Goal: Check status: Check status

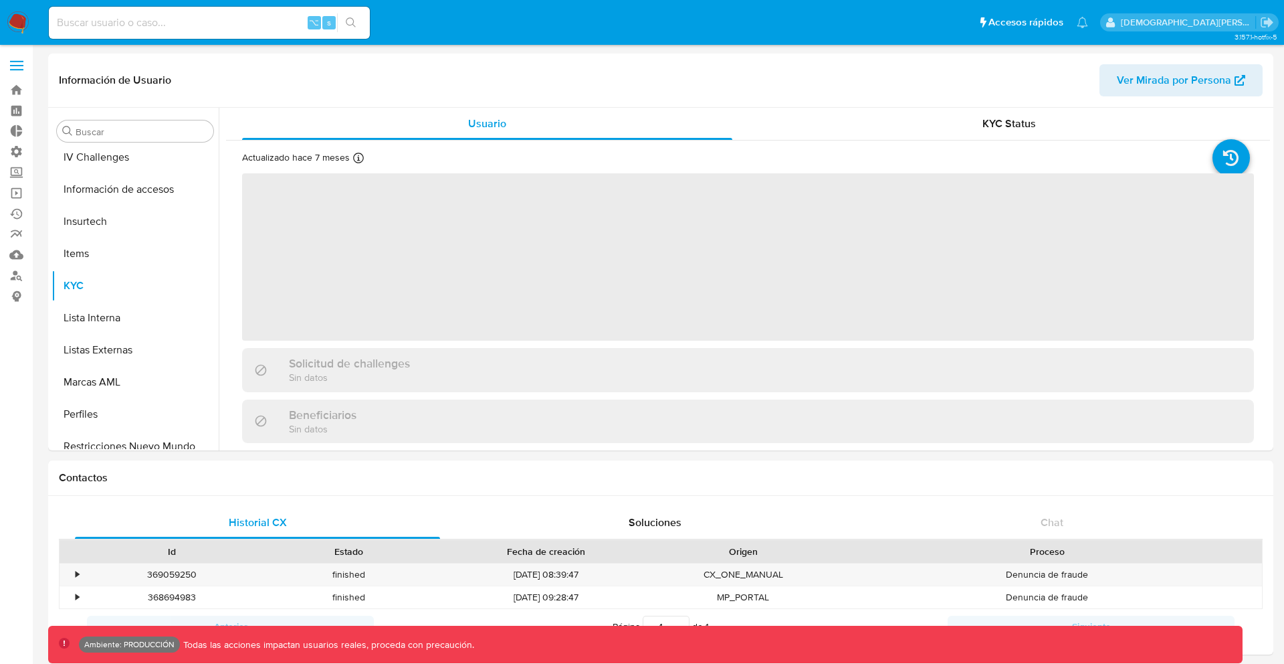
scroll to position [597, 0]
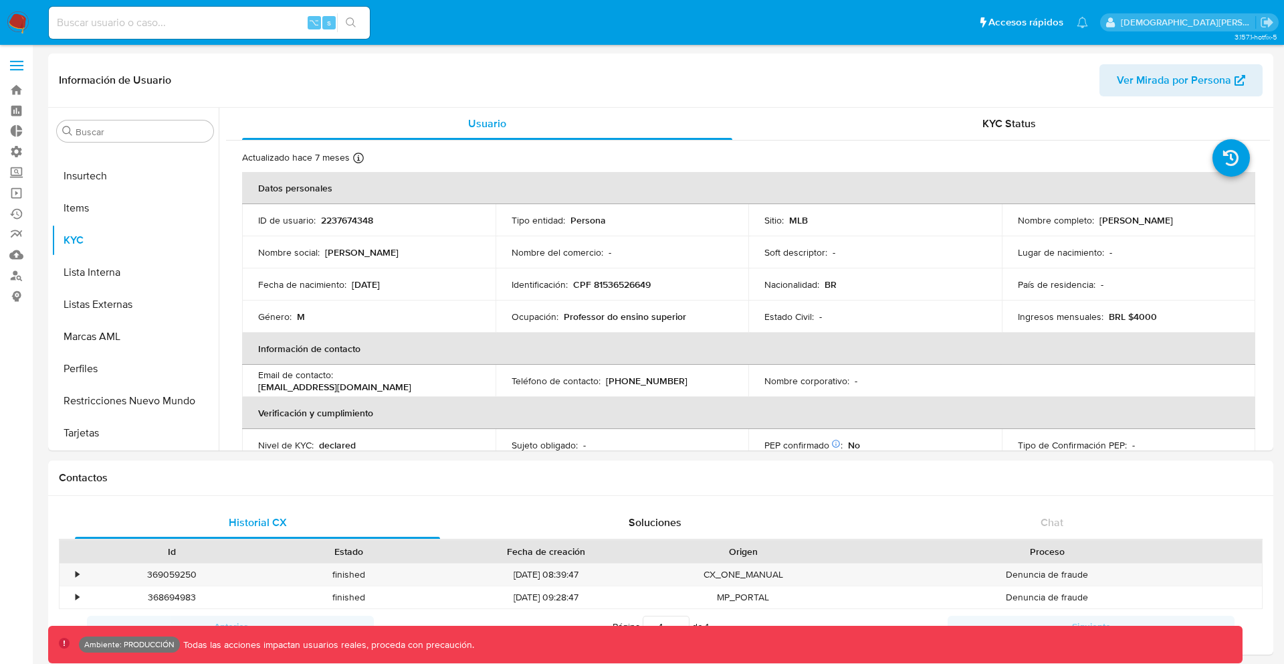
select select "10"
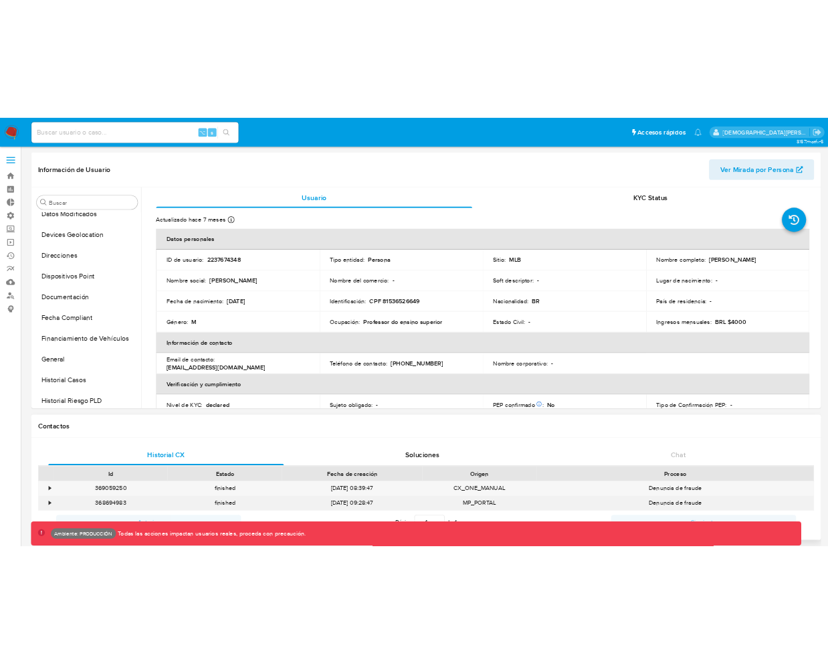
scroll to position [197, 0]
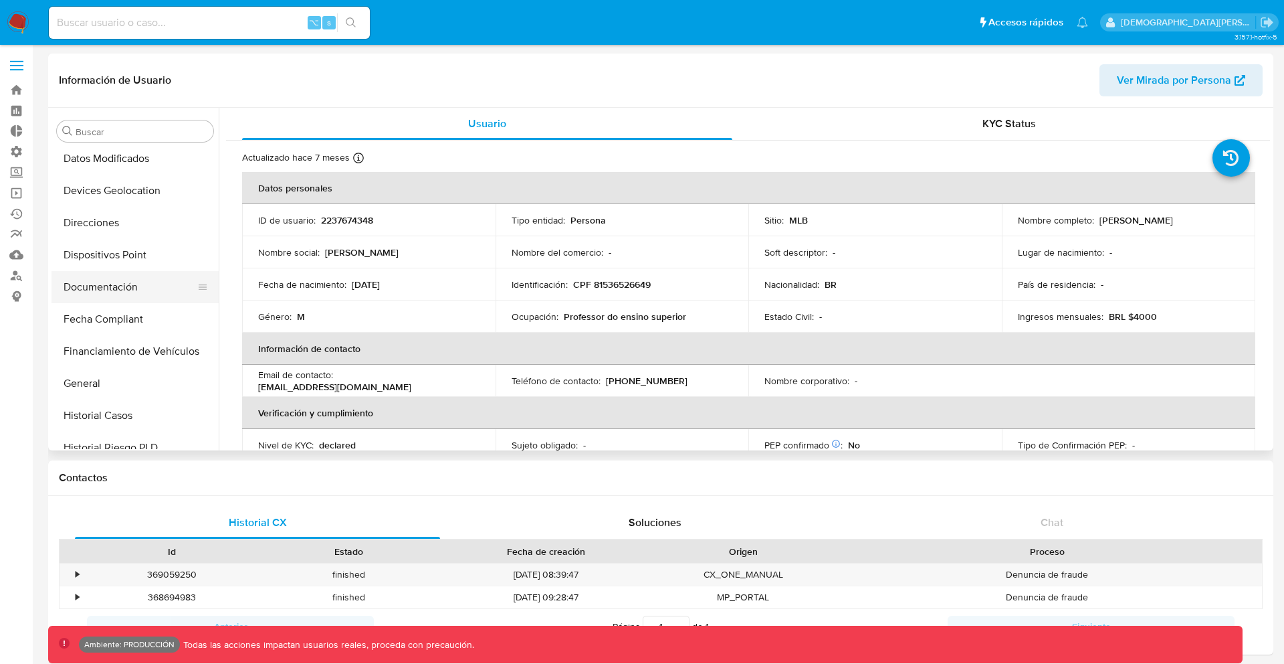
click at [144, 298] on button "Documentación" at bounding box center [130, 287] width 157 height 32
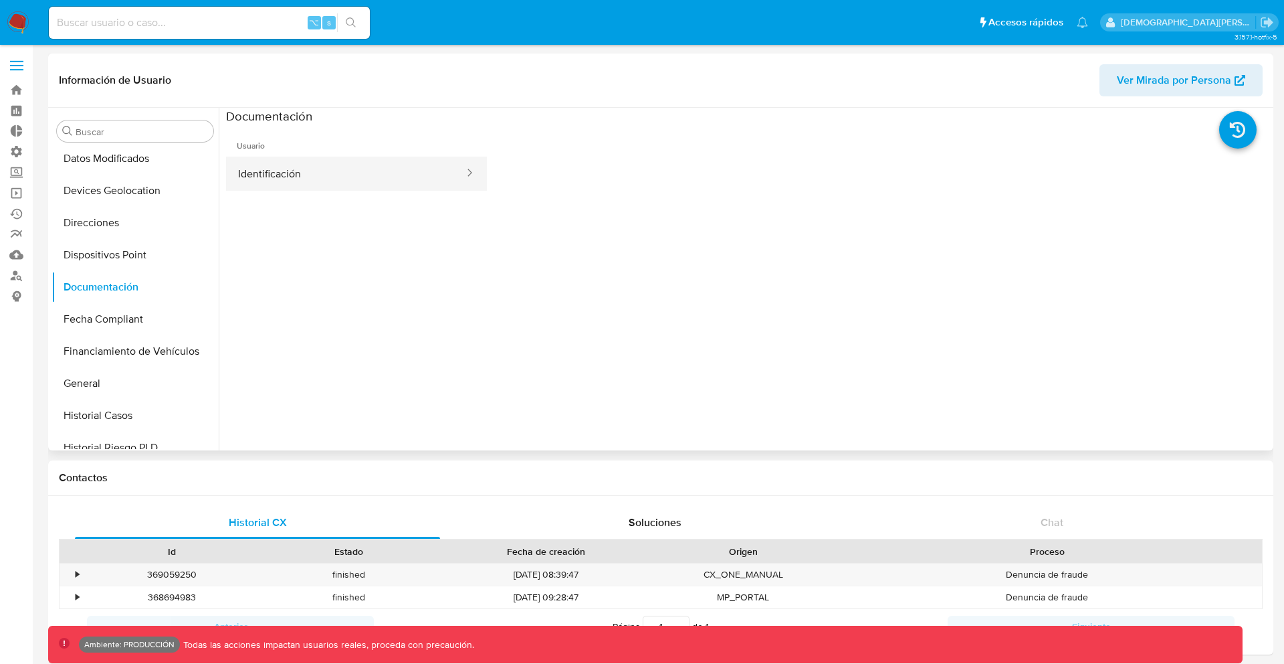
click at [394, 173] on button "Identificación" at bounding box center [345, 174] width 239 height 34
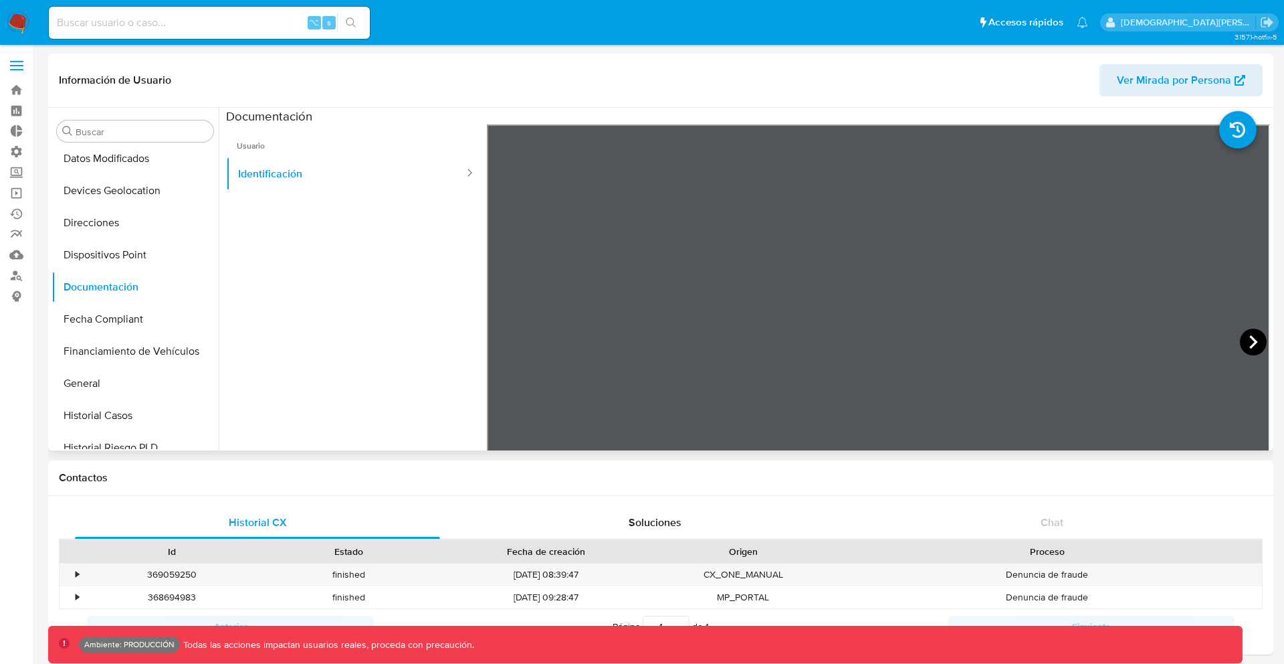
click at [1240, 353] on icon at bounding box center [1253, 341] width 27 height 27
click at [503, 336] on icon at bounding box center [503, 341] width 27 height 27
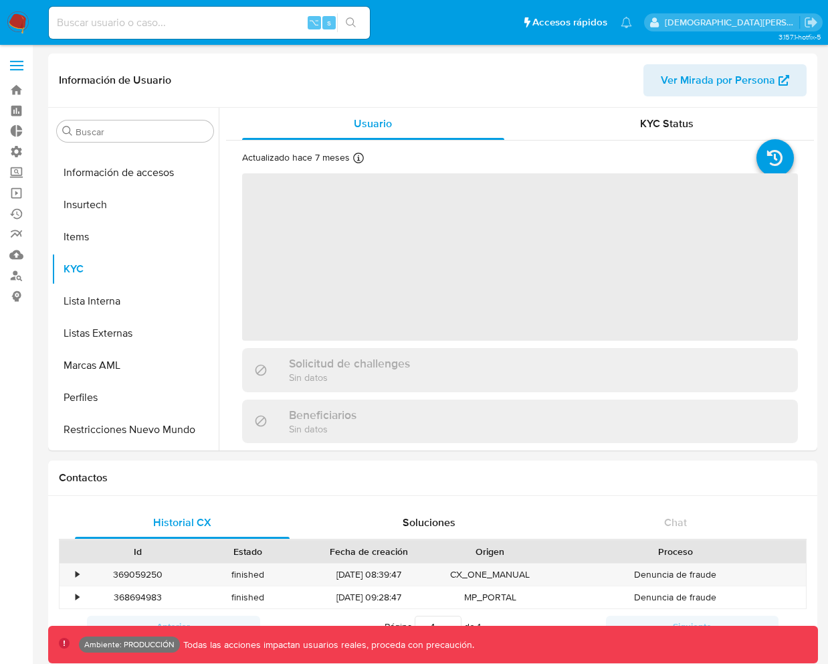
scroll to position [597, 0]
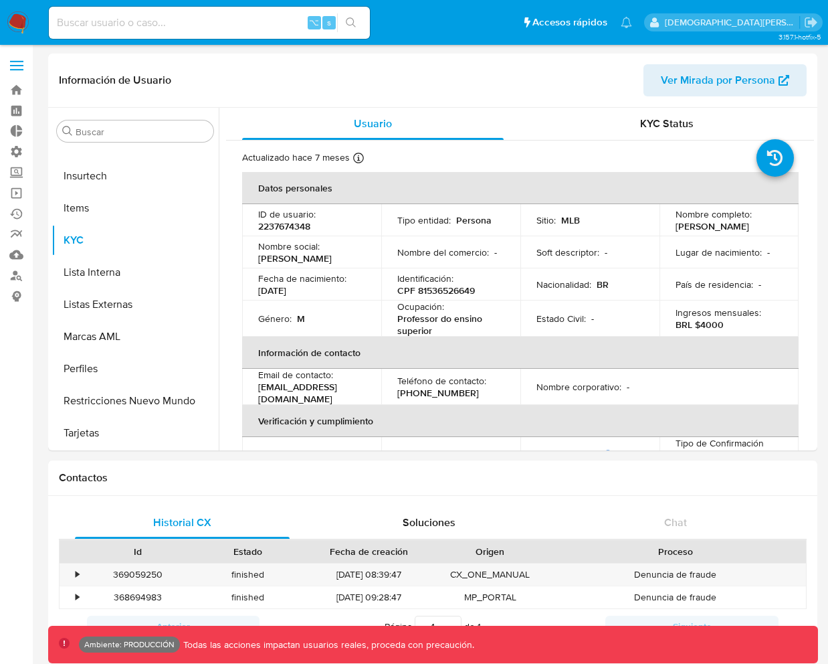
select select "10"
click at [130, 128] on input "Buscar" at bounding box center [142, 132] width 132 height 12
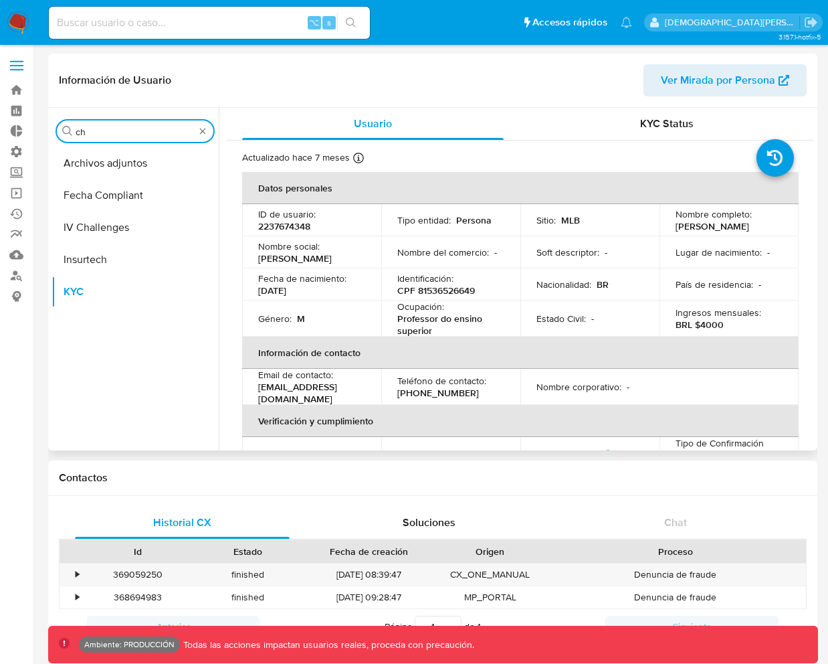
scroll to position [0, 0]
type input "ch"
click at [123, 219] on button "IV Challenges" at bounding box center [130, 227] width 157 height 32
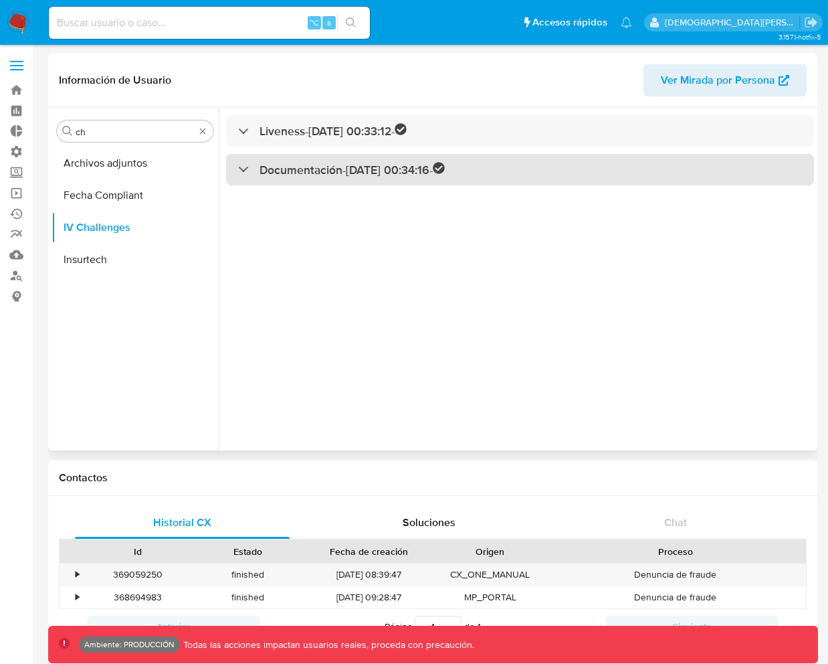
click at [320, 175] on h3 "Documentación - [DATE] 00:34:16 -" at bounding box center [352, 169] width 185 height 15
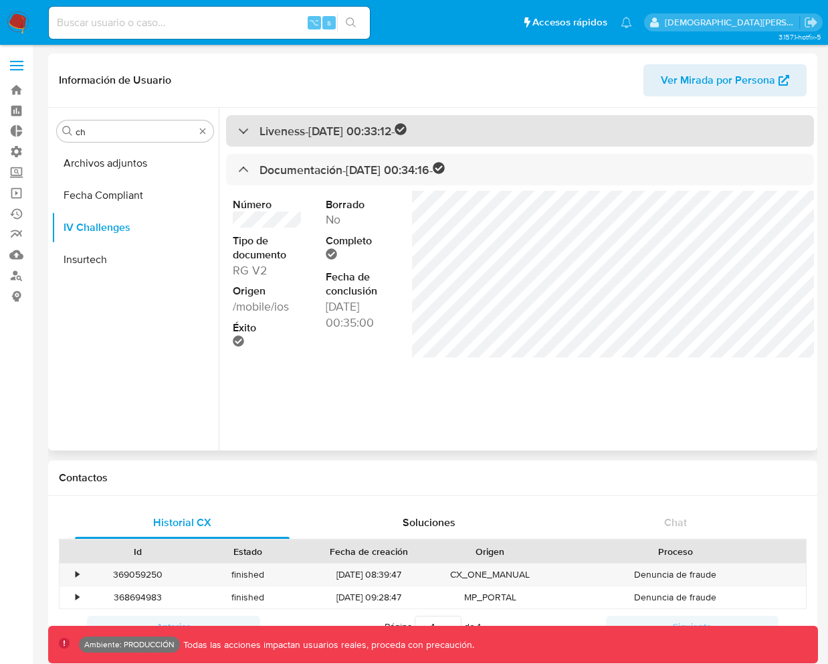
click at [306, 133] on h3 "Liveness - [DATE] 00:33:12 -" at bounding box center [333, 130] width 147 height 15
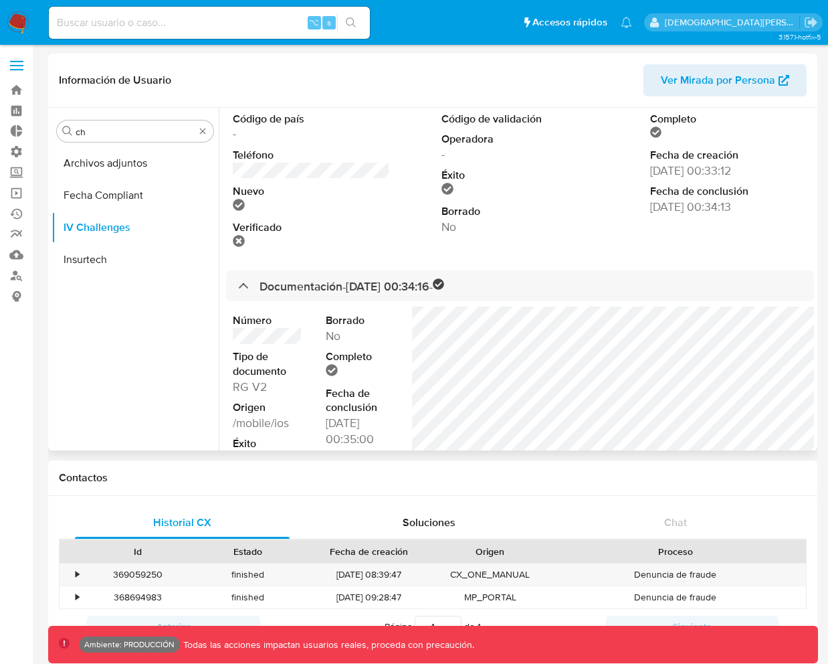
scroll to position [90, 0]
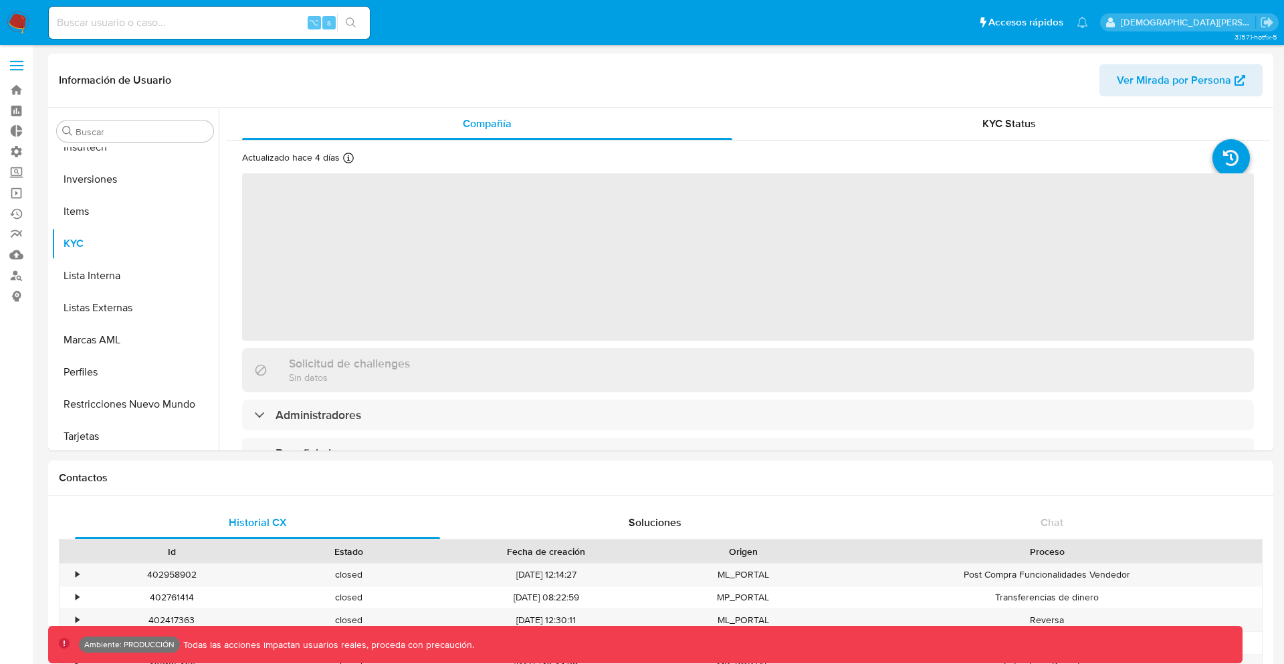
scroll to position [629, 0]
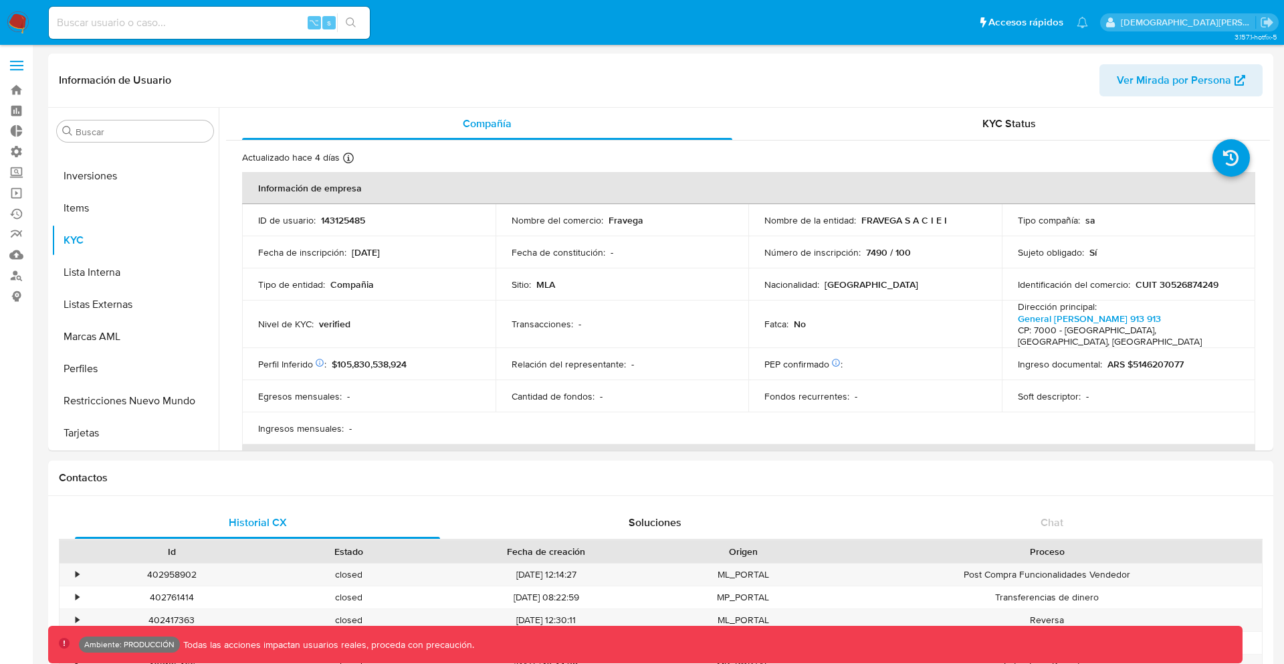
select select "10"
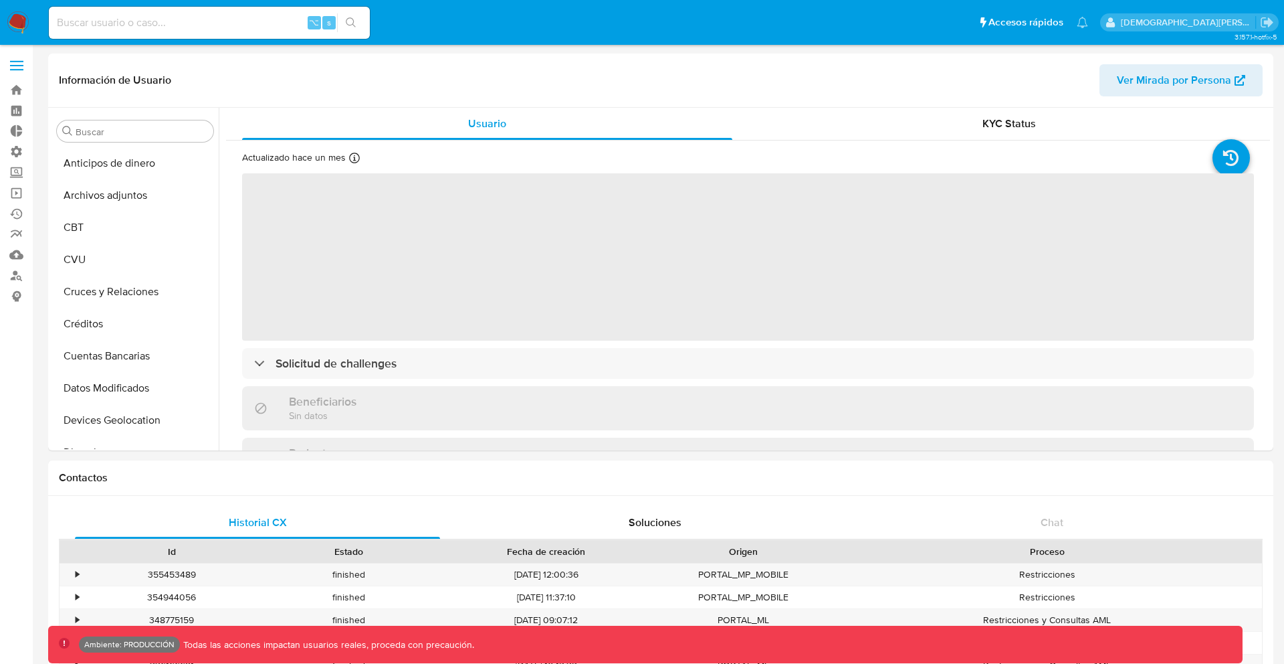
select select "10"
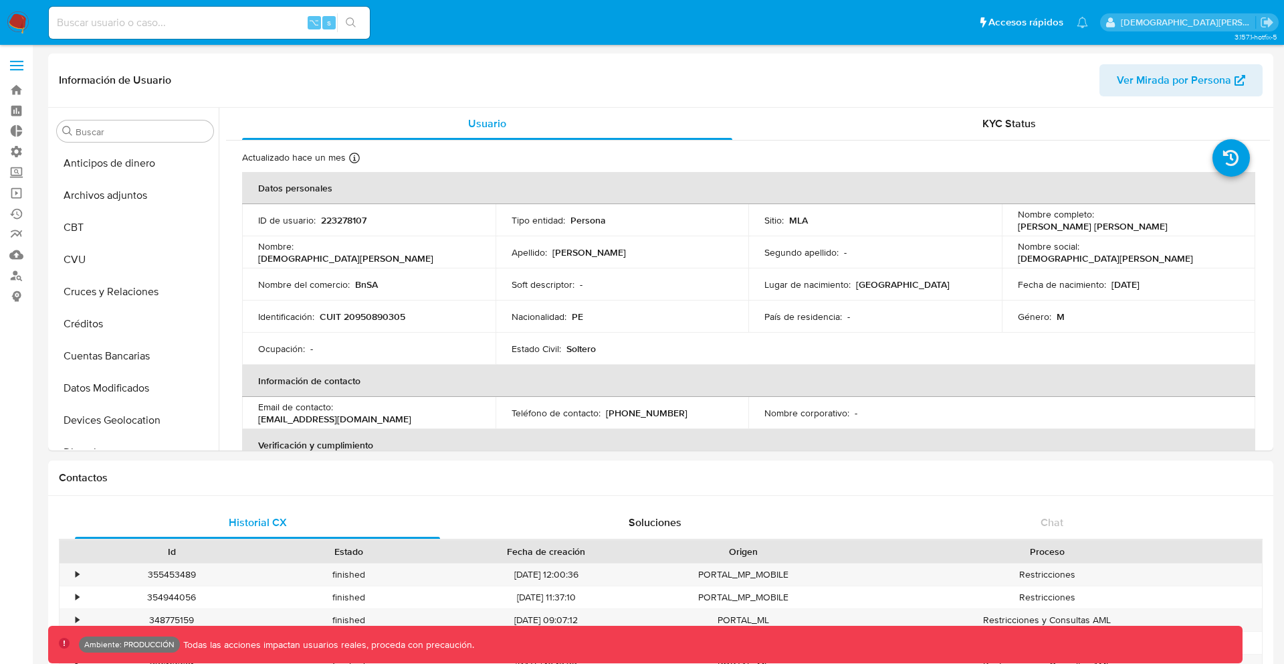
scroll to position [629, 0]
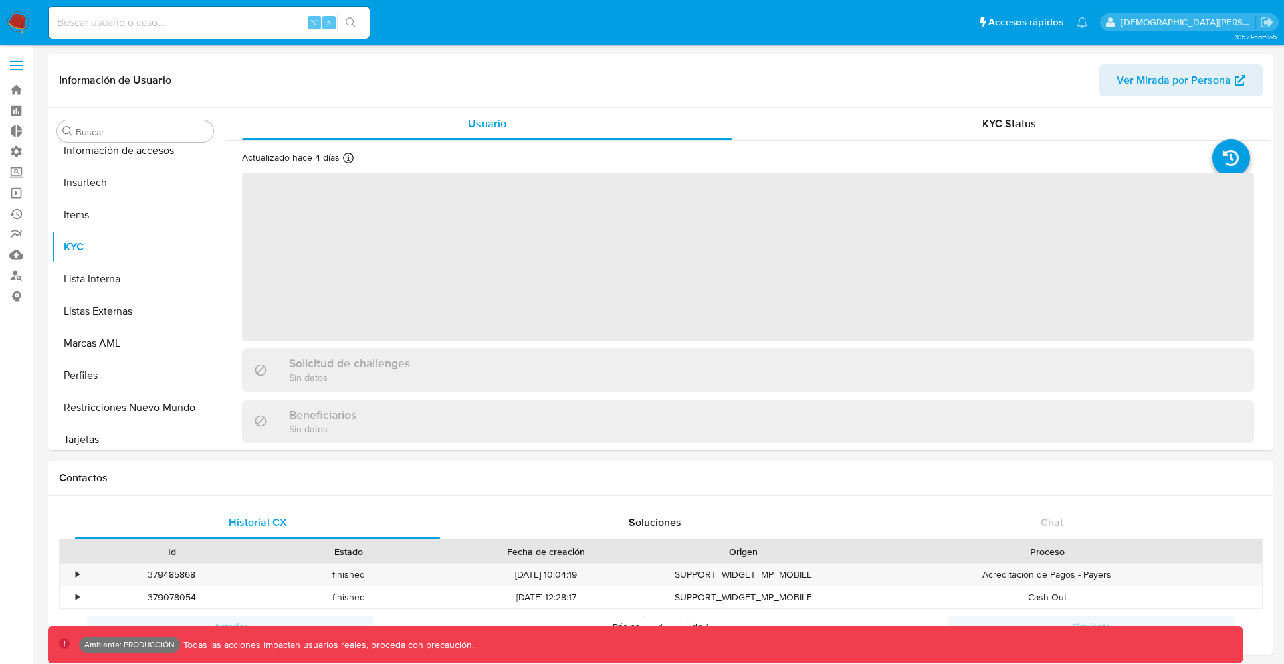
scroll to position [565, 0]
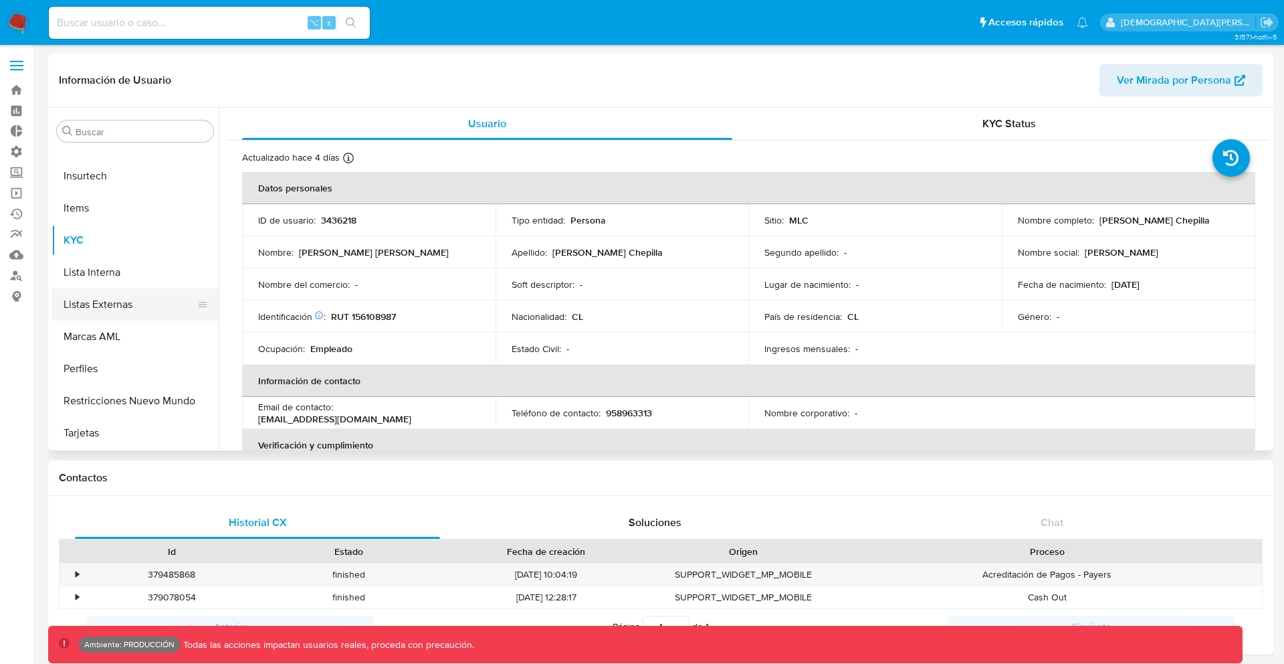
select select "10"
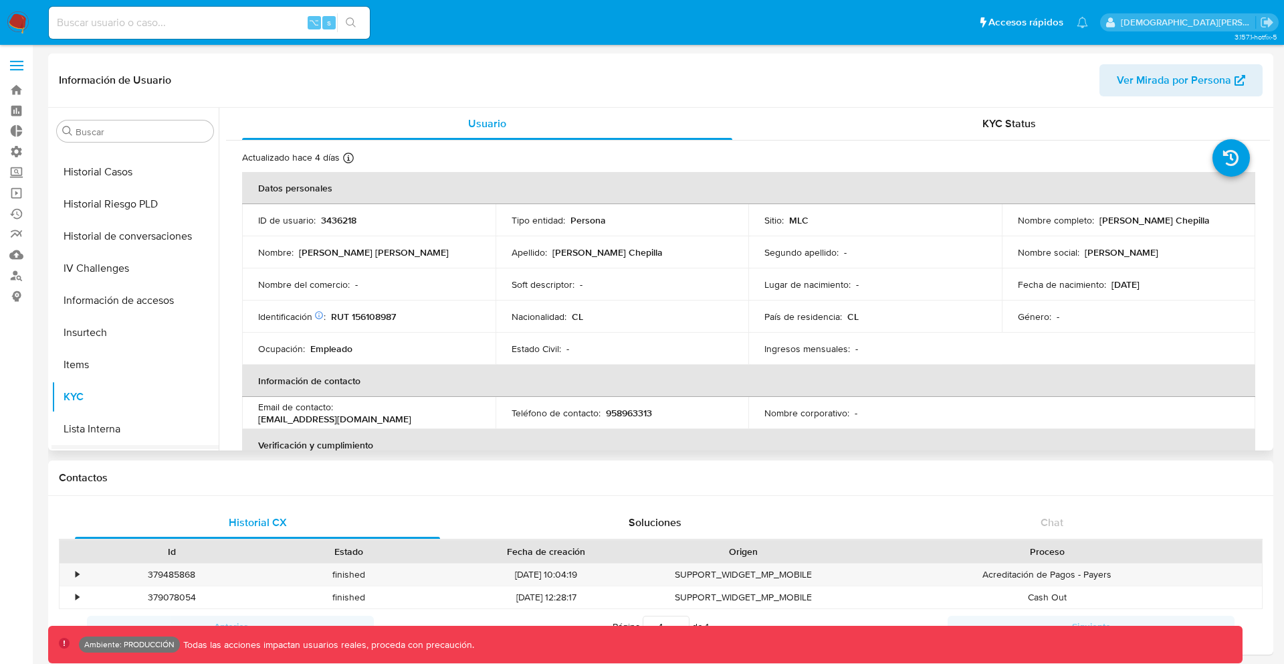
scroll to position [312, 0]
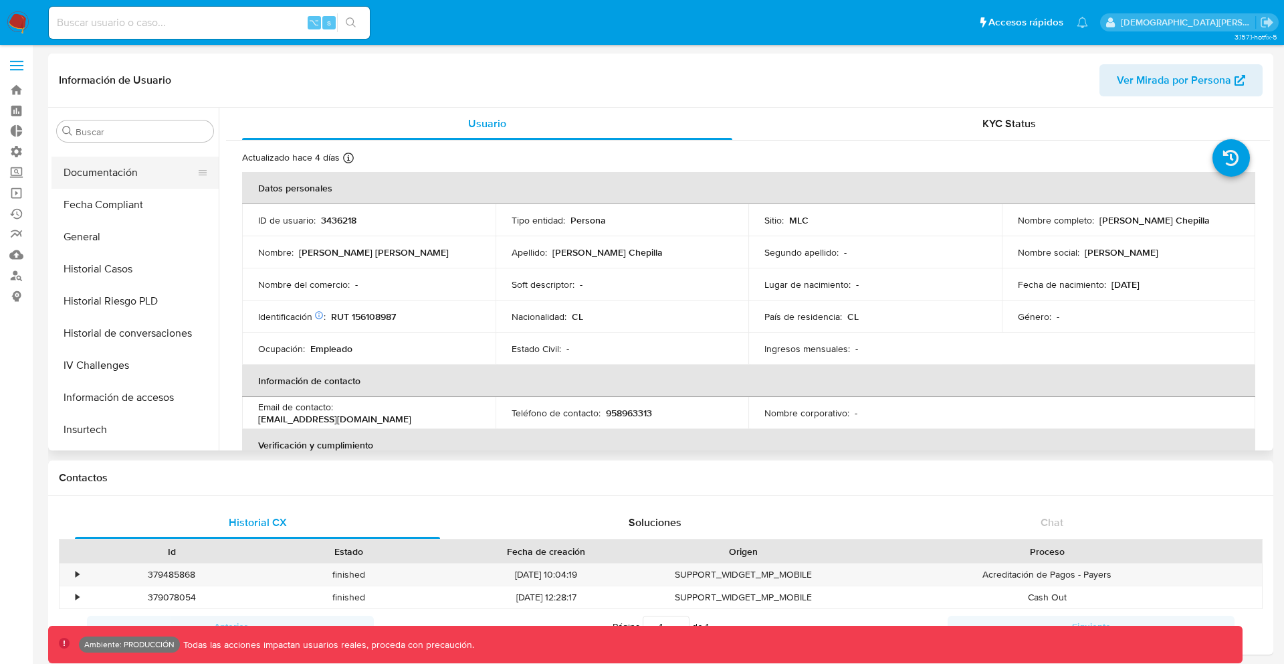
click at [118, 160] on button "Documentación" at bounding box center [130, 173] width 157 height 32
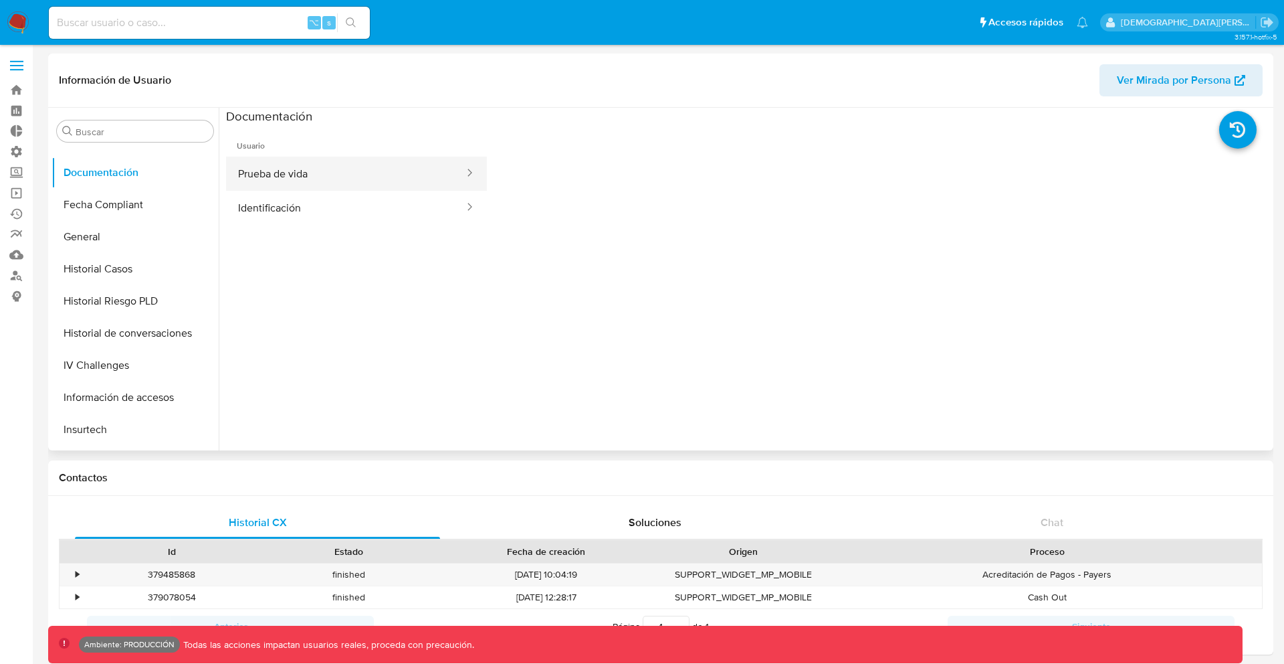
click at [415, 171] on button "Prueba de vida" at bounding box center [345, 174] width 239 height 34
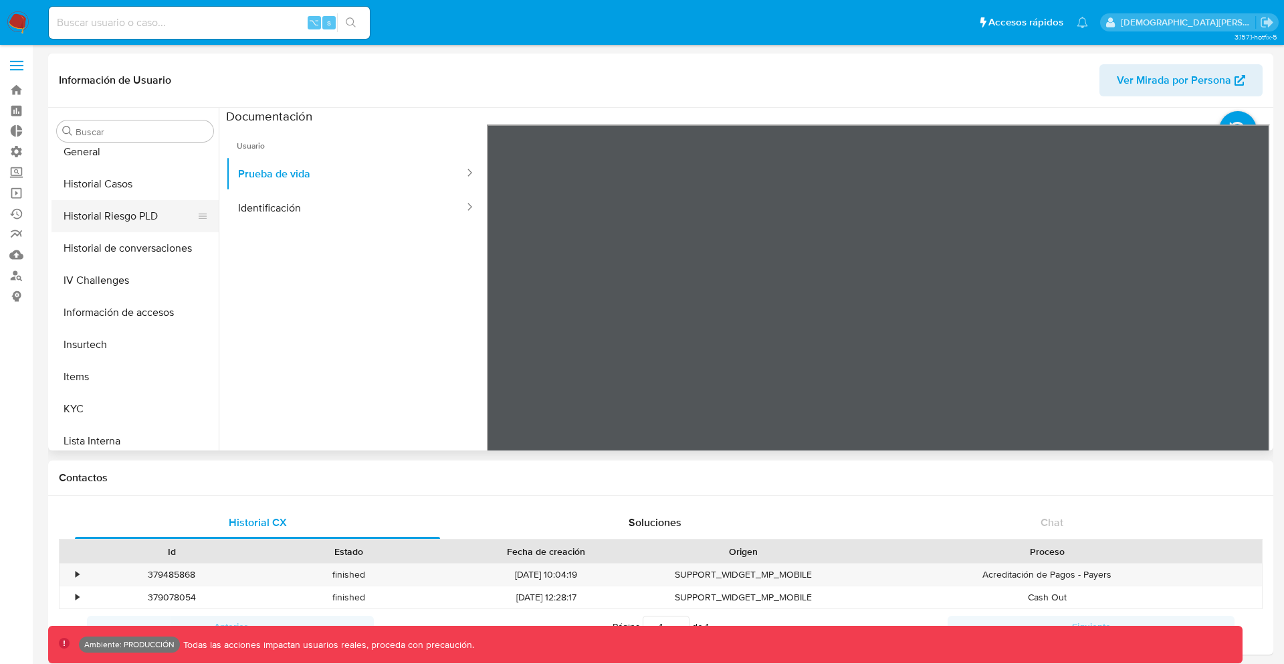
scroll to position [391, 0]
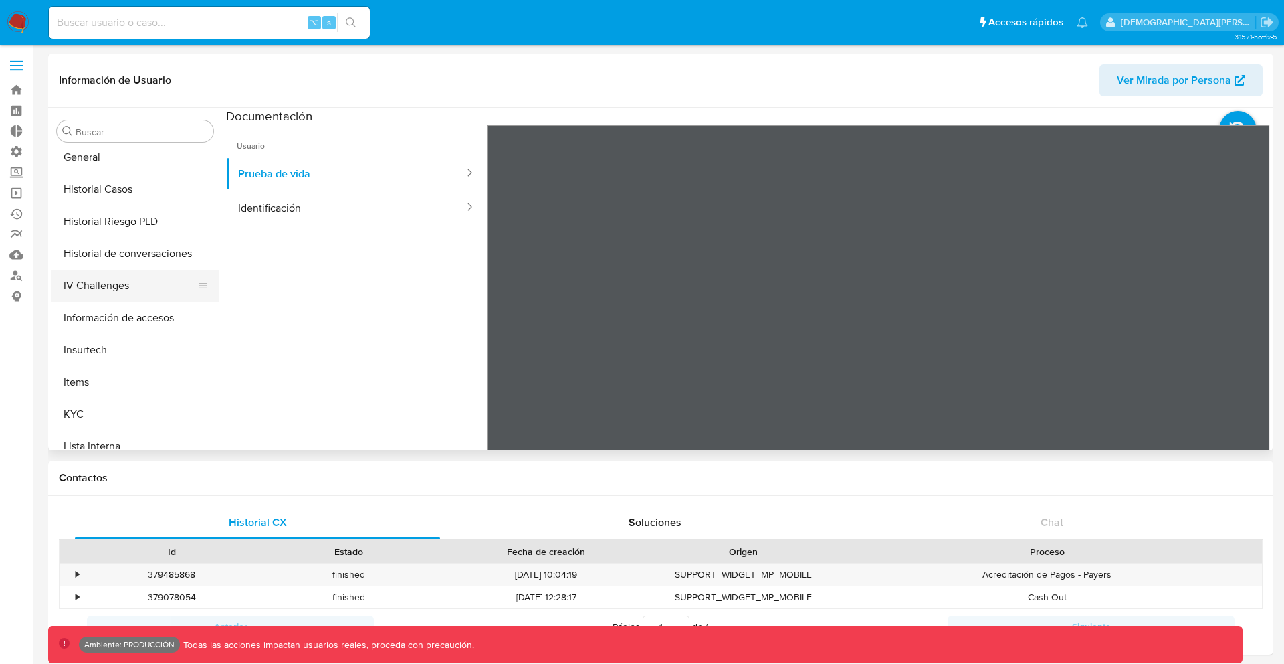
click at [99, 286] on button "IV Challenges" at bounding box center [130, 286] width 157 height 32
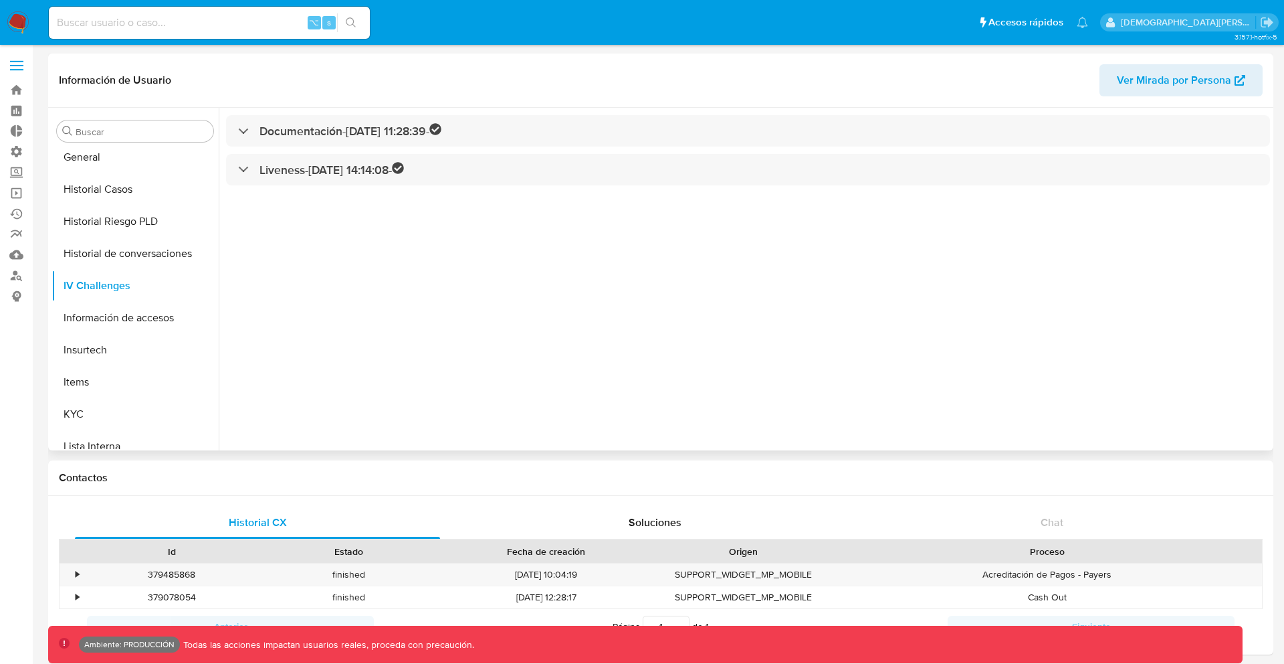
click at [334, 185] on div "Documentación - 06/01/2022 11:28:39 - Liveness - 06/01/2022 14:14:08 -" at bounding box center [745, 279] width 1052 height 342
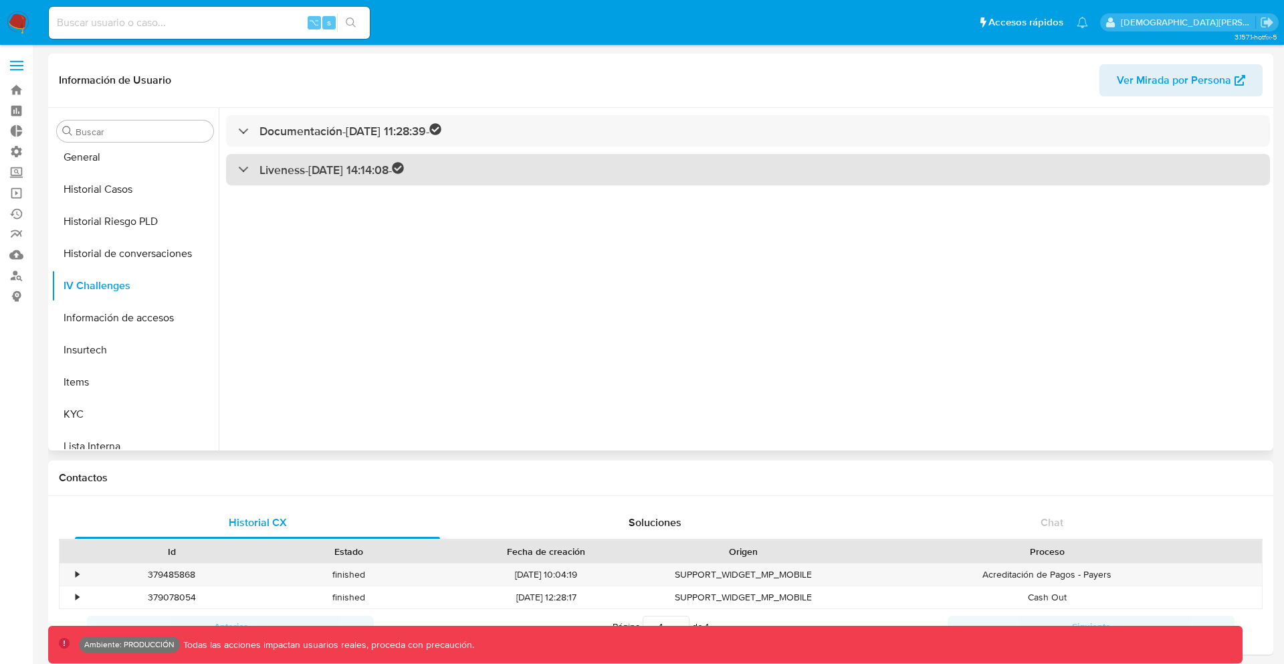
click at [330, 170] on h3 "Liveness - 06/01/2022 14:14:08 -" at bounding box center [332, 169] width 144 height 15
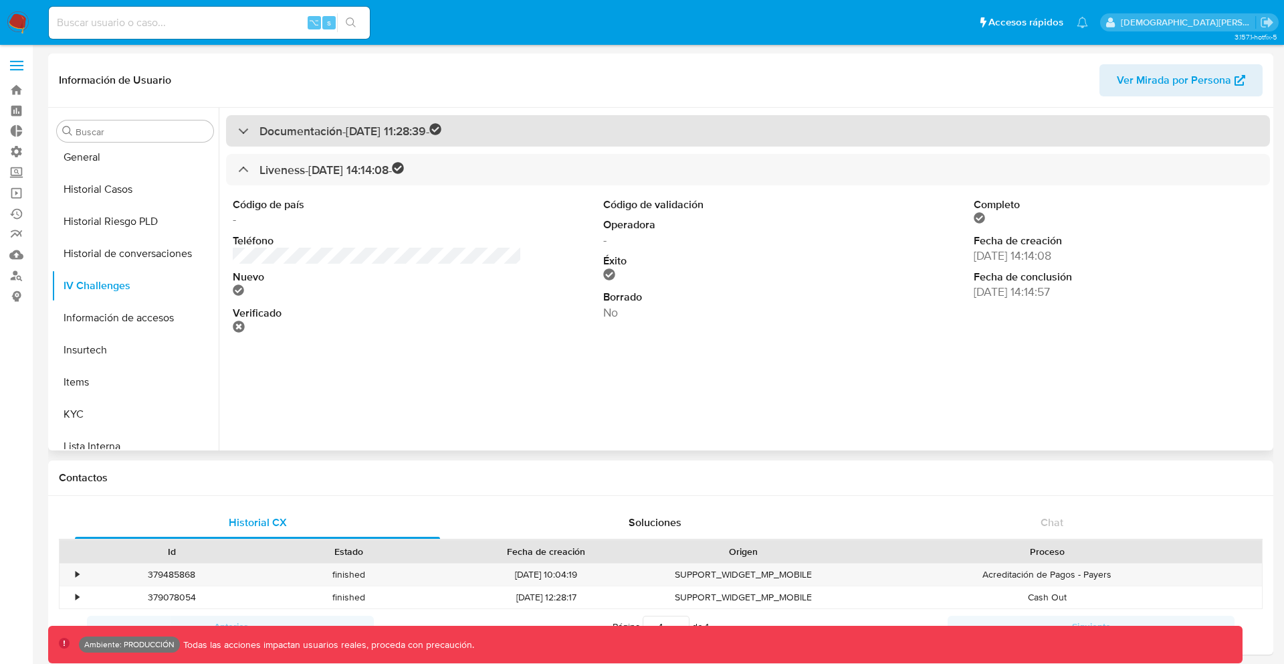
click at [341, 134] on h3 "Documentación - 06/01/2022 11:28:39 -" at bounding box center [351, 130] width 182 height 15
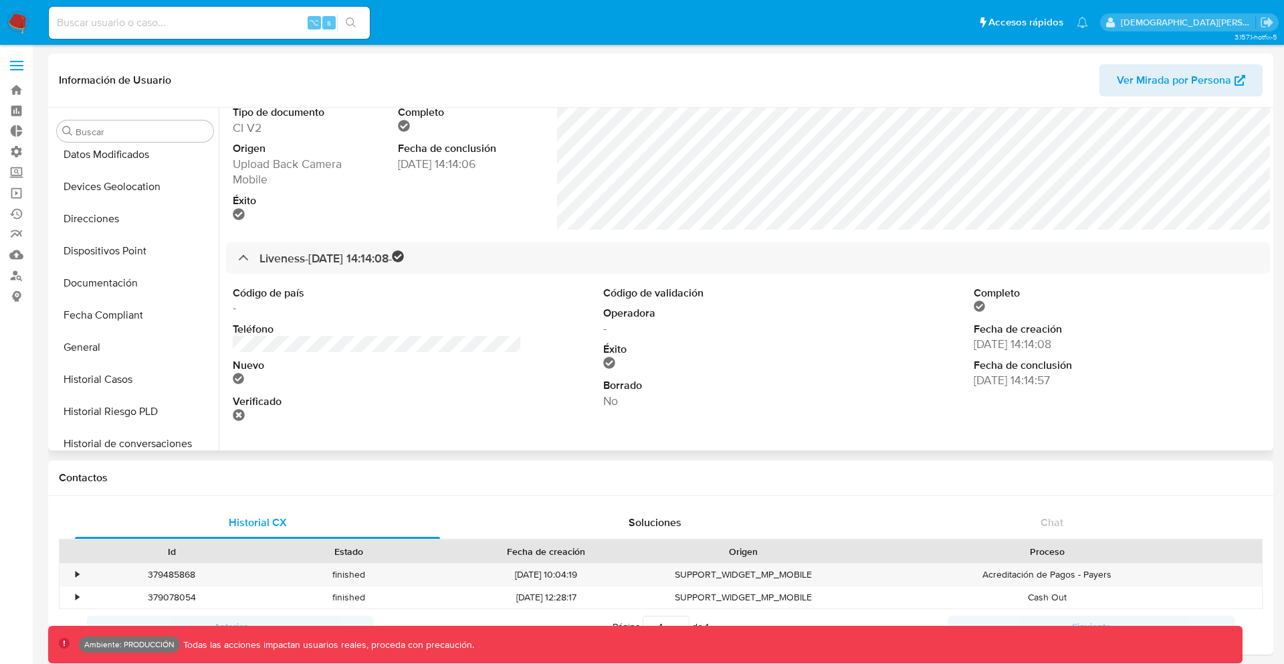
scroll to position [197, 0]
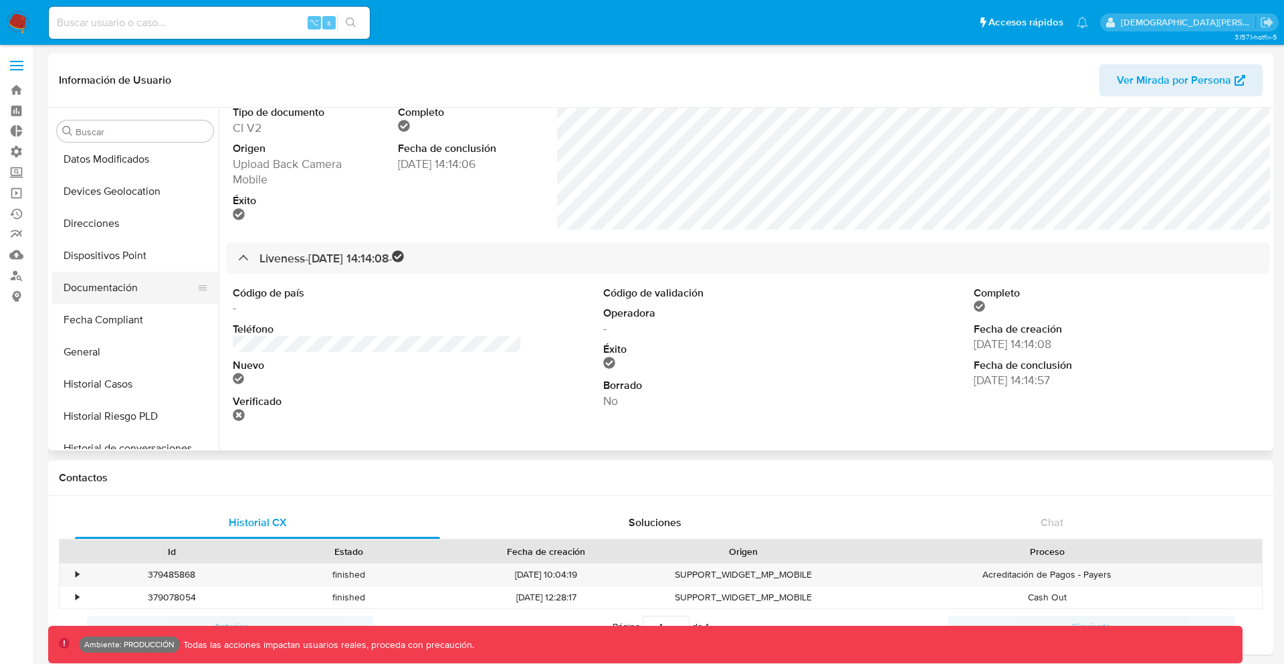
click at [114, 290] on button "Documentación" at bounding box center [130, 288] width 157 height 32
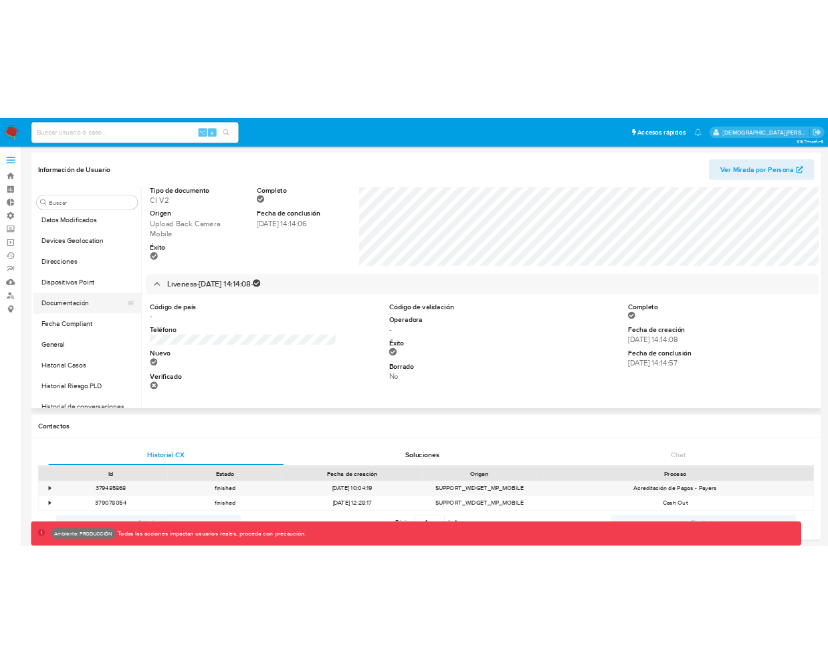
scroll to position [0, 0]
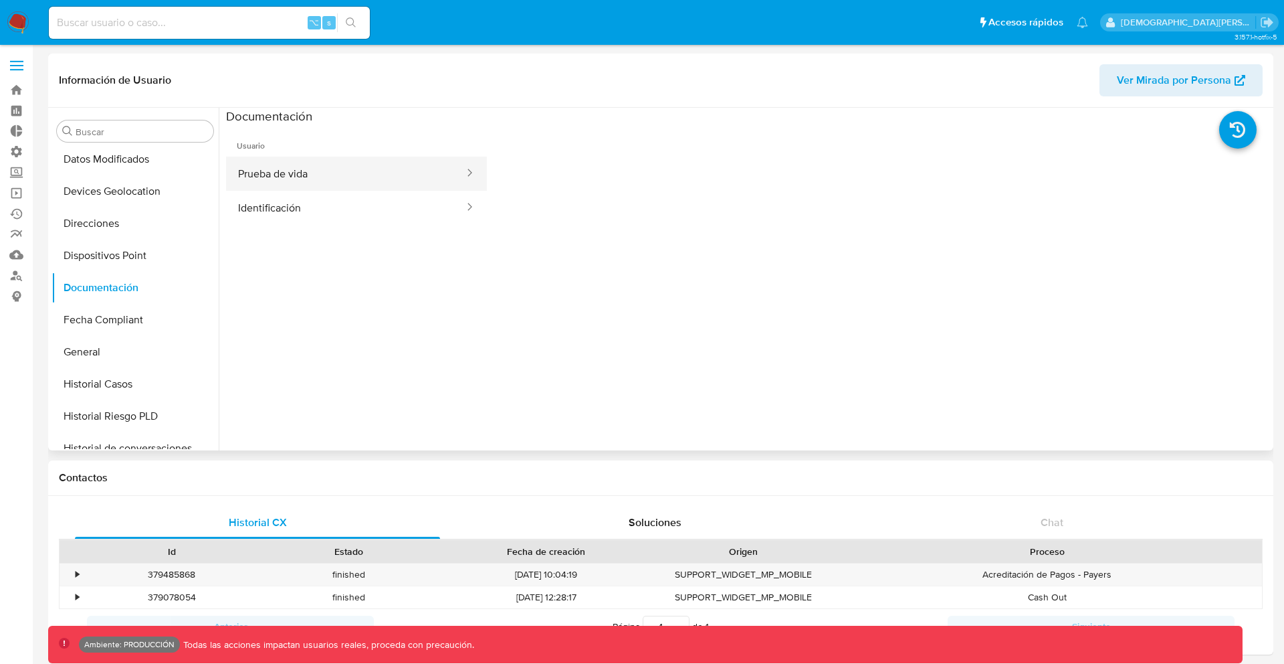
click at [445, 175] on button "Prueba de vida" at bounding box center [345, 174] width 239 height 34
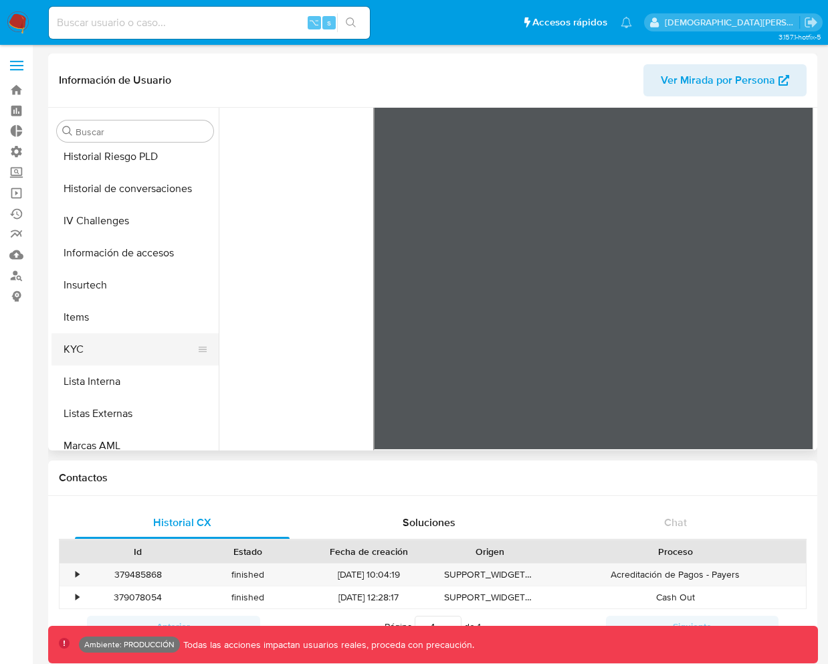
scroll to position [456, 0]
click at [114, 224] on button "IV Challenges" at bounding box center [130, 221] width 157 height 32
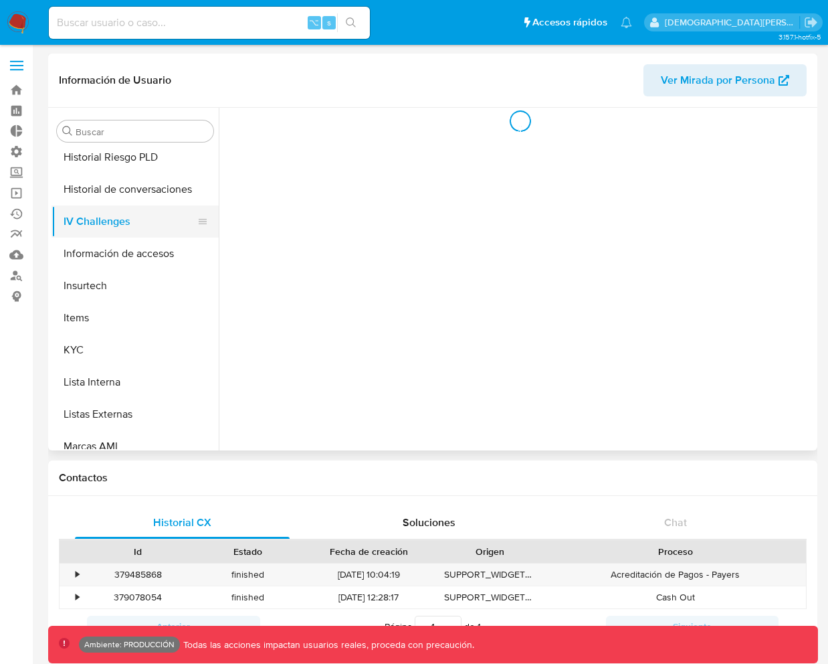
scroll to position [0, 0]
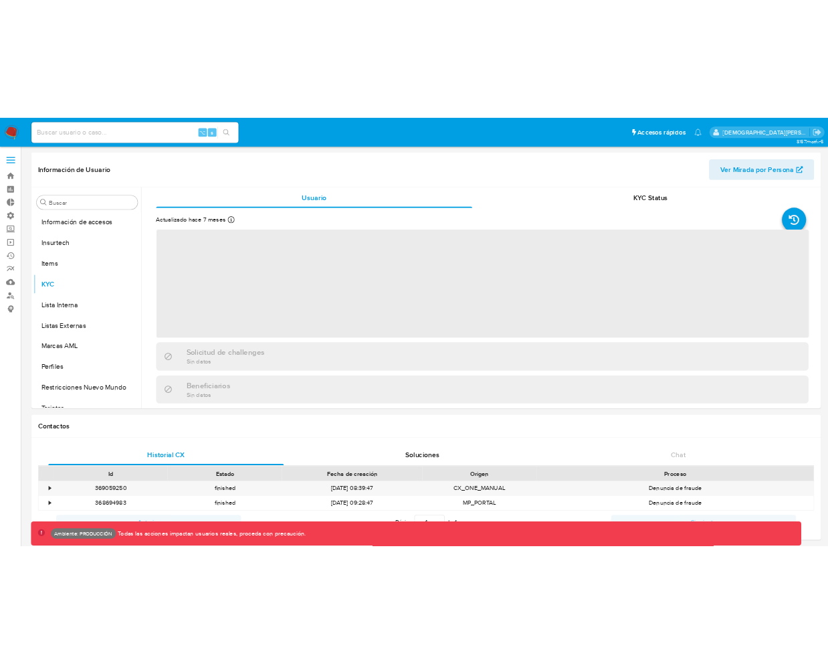
scroll to position [597, 0]
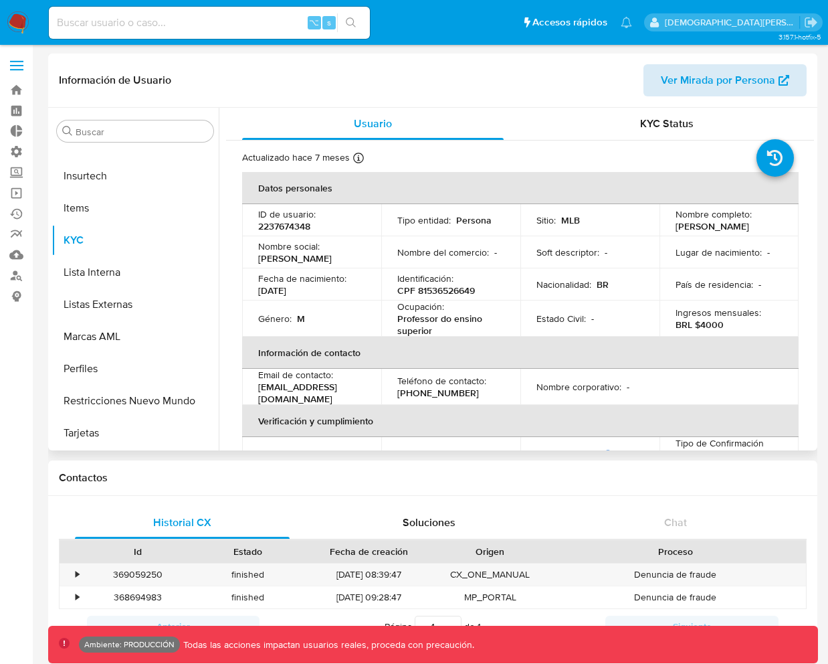
select select "10"
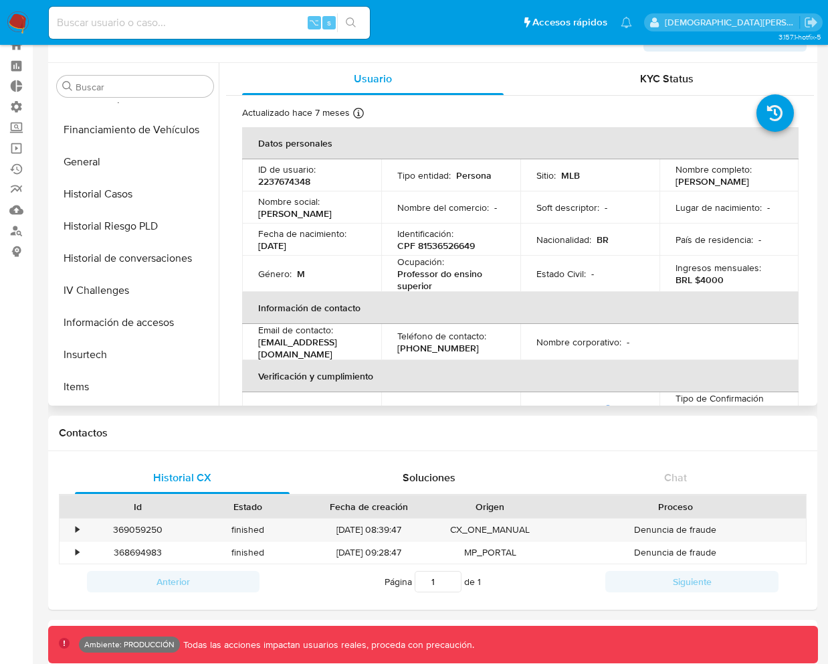
scroll to position [373, 0]
click at [130, 290] on button "IV Challenges" at bounding box center [130, 292] width 157 height 32
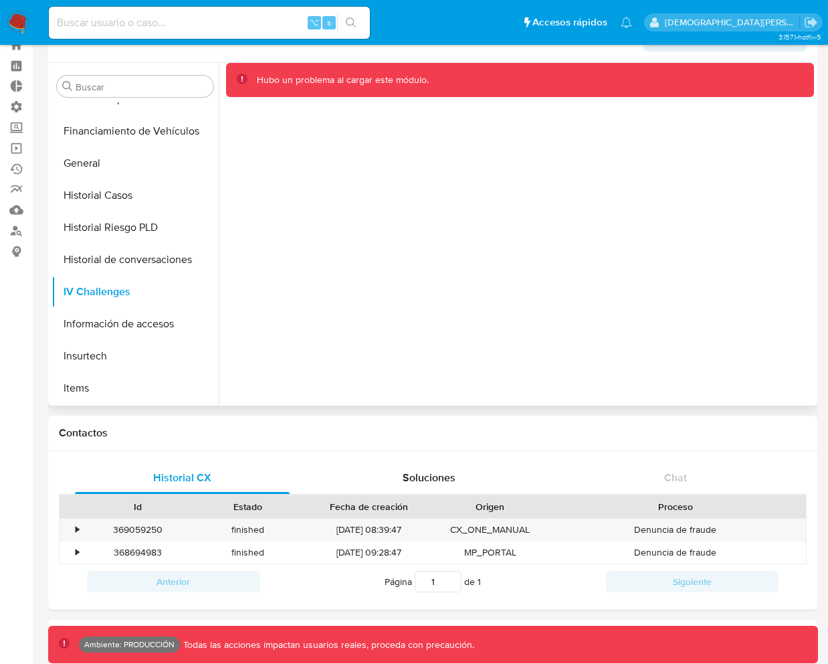
scroll to position [0, 0]
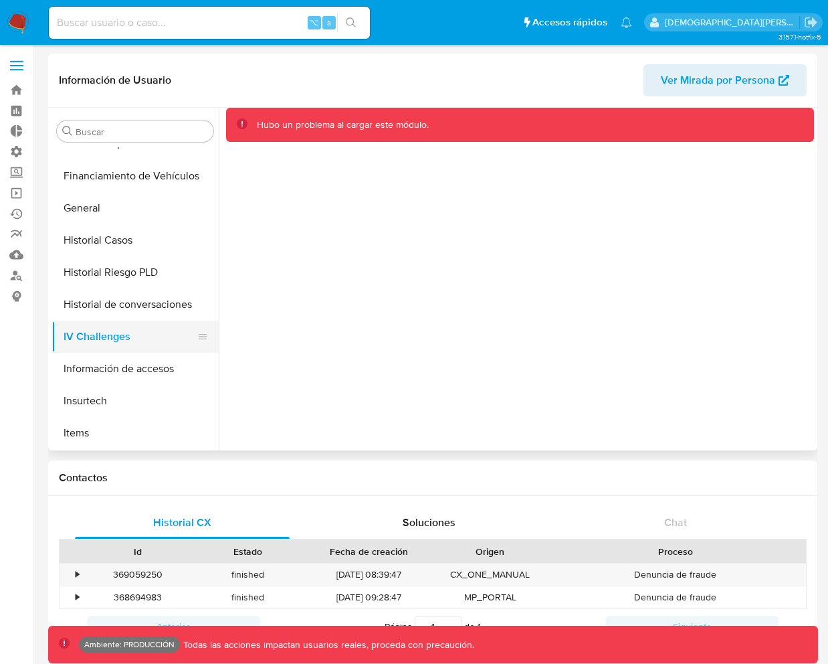
click at [115, 326] on button "IV Challenges" at bounding box center [130, 336] width 157 height 32
click at [115, 316] on button "Historial de conversaciones" at bounding box center [130, 304] width 157 height 32
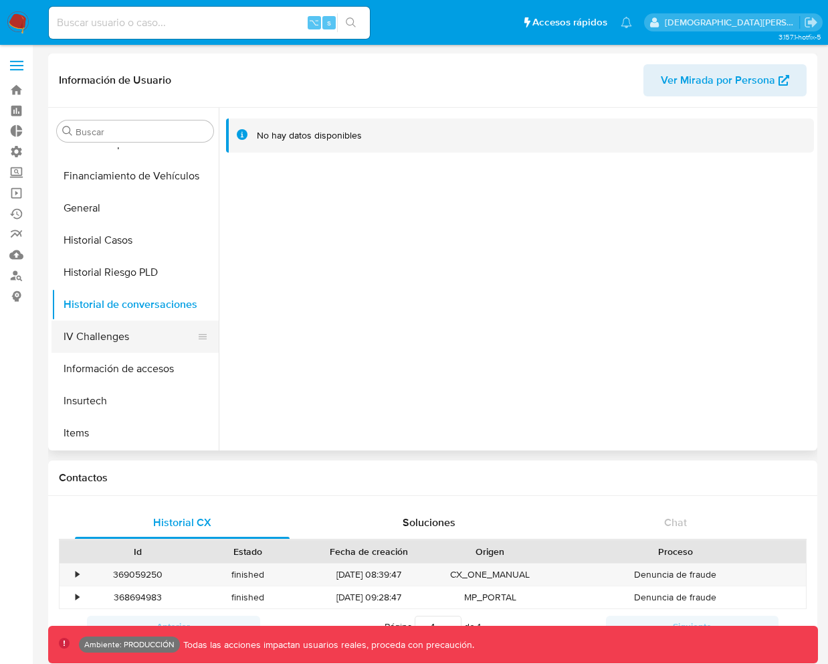
click at [116, 330] on button "IV Challenges" at bounding box center [130, 336] width 157 height 32
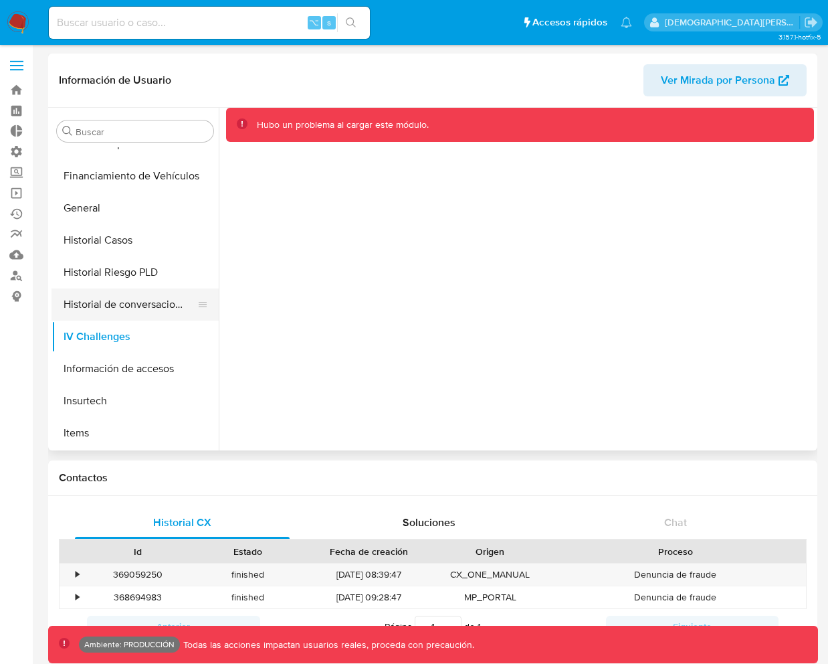
click at [126, 308] on button "Historial de conversaciones" at bounding box center [130, 304] width 157 height 32
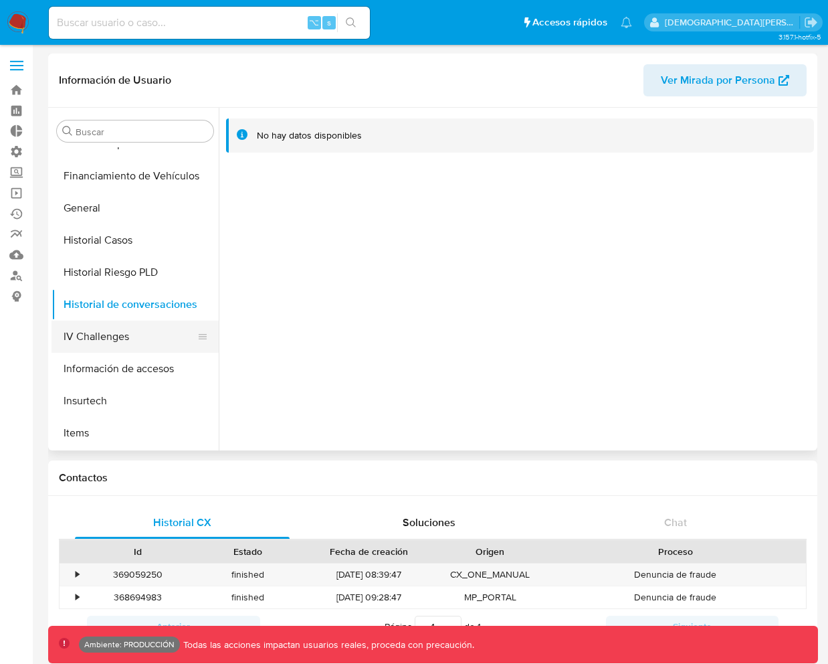
click at [128, 335] on button "IV Challenges" at bounding box center [130, 336] width 157 height 32
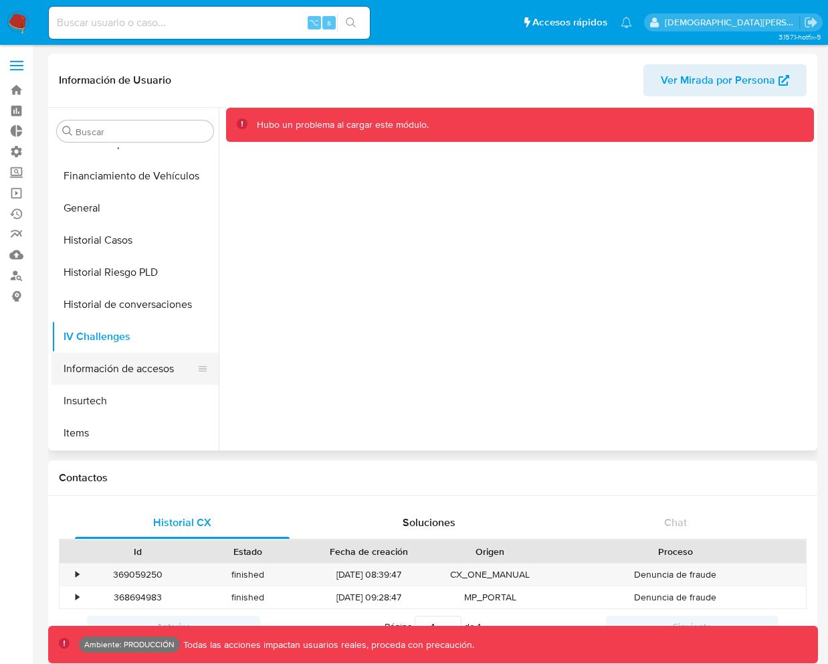
click at [143, 374] on button "Información de accesos" at bounding box center [130, 369] width 157 height 32
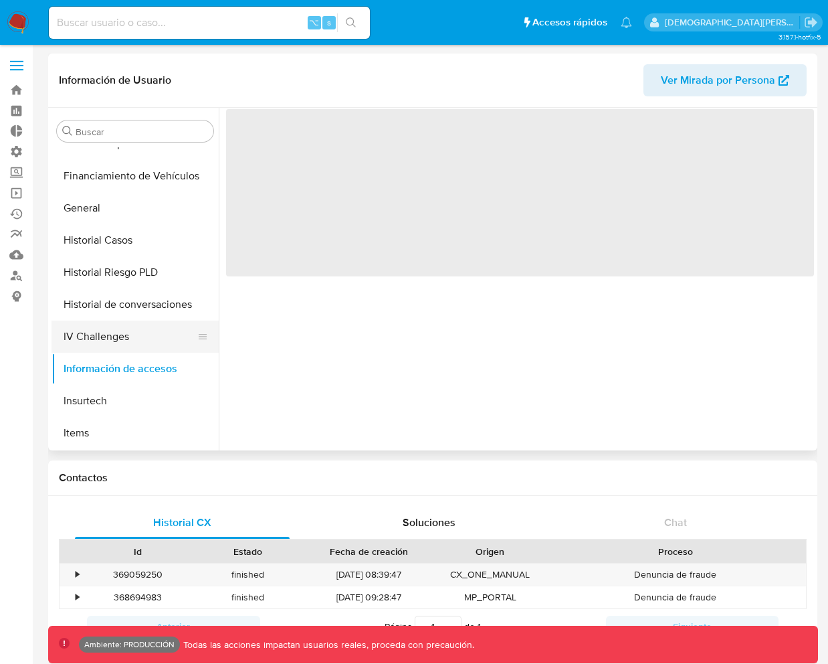
click at [132, 344] on button "IV Challenges" at bounding box center [130, 336] width 157 height 32
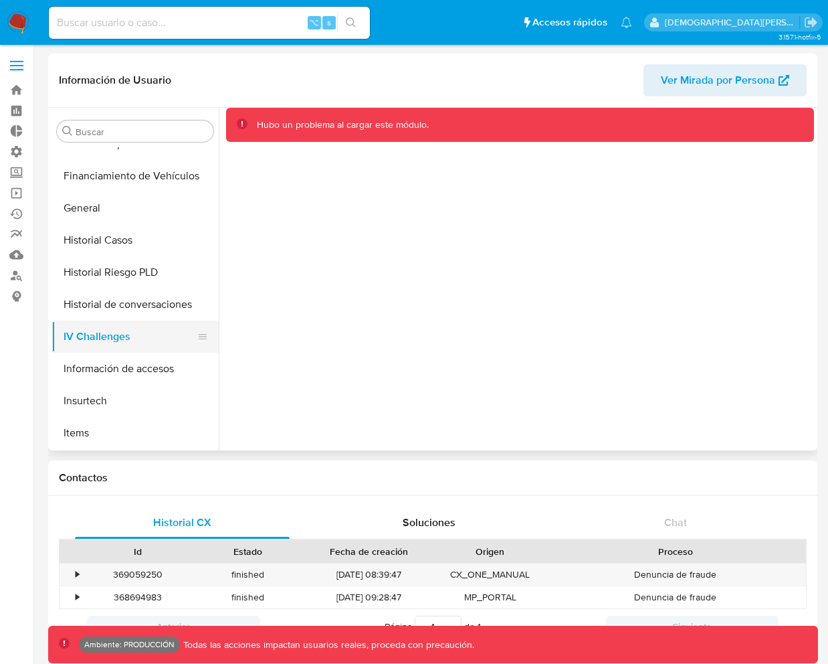
click at [132, 344] on button "IV Challenges" at bounding box center [130, 336] width 157 height 32
click at [133, 365] on button "Información de accesos" at bounding box center [130, 369] width 157 height 32
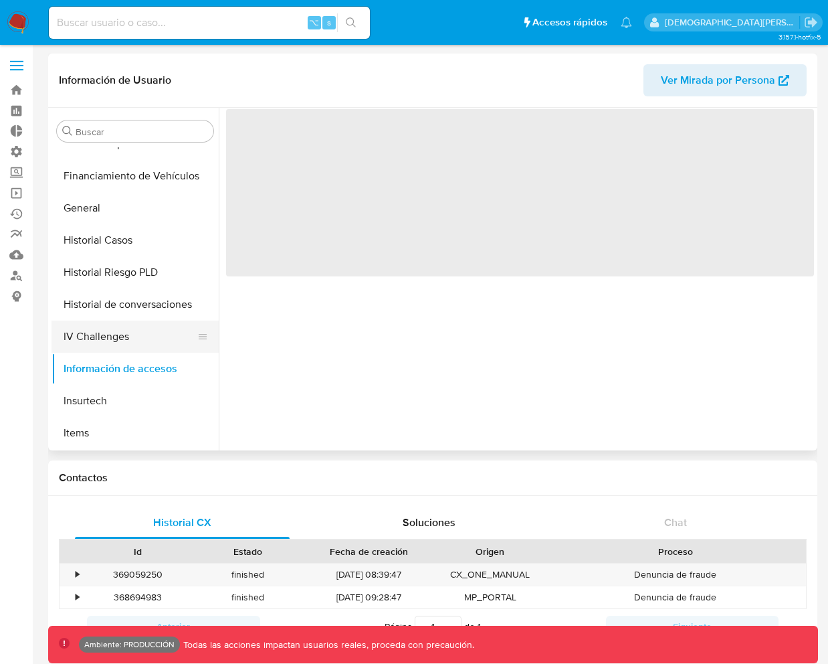
click at [132, 345] on button "IV Challenges" at bounding box center [130, 336] width 157 height 32
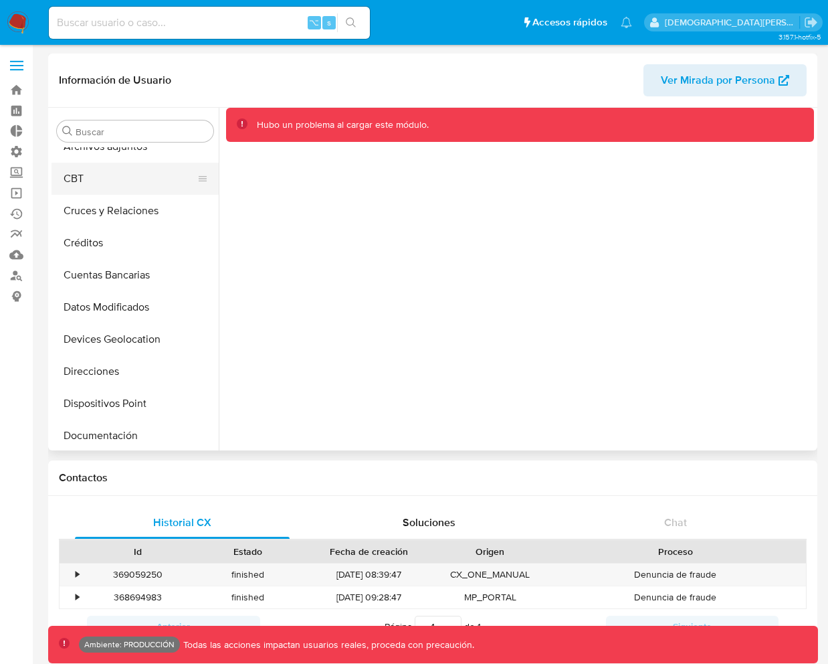
scroll to position [104, 0]
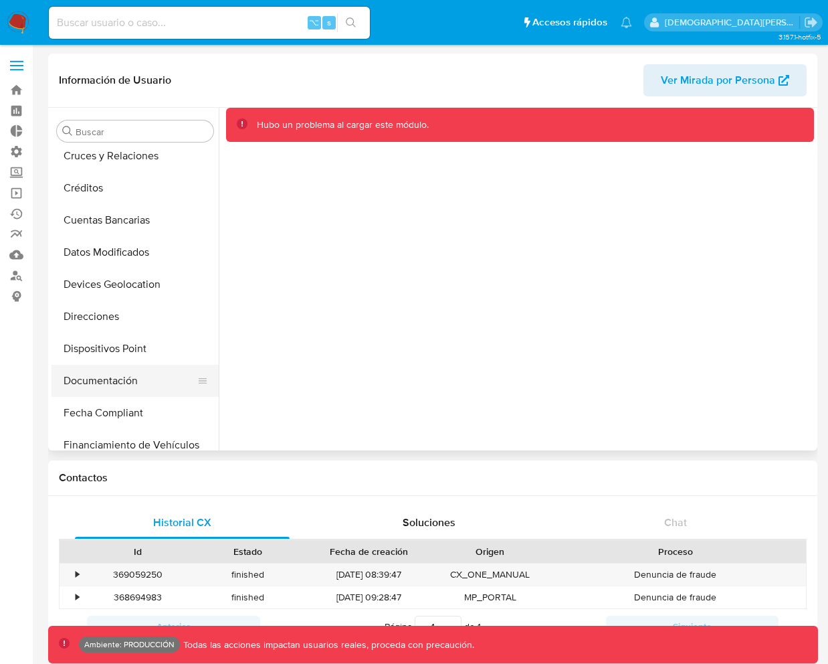
click at [126, 372] on button "Documentación" at bounding box center [130, 381] width 157 height 32
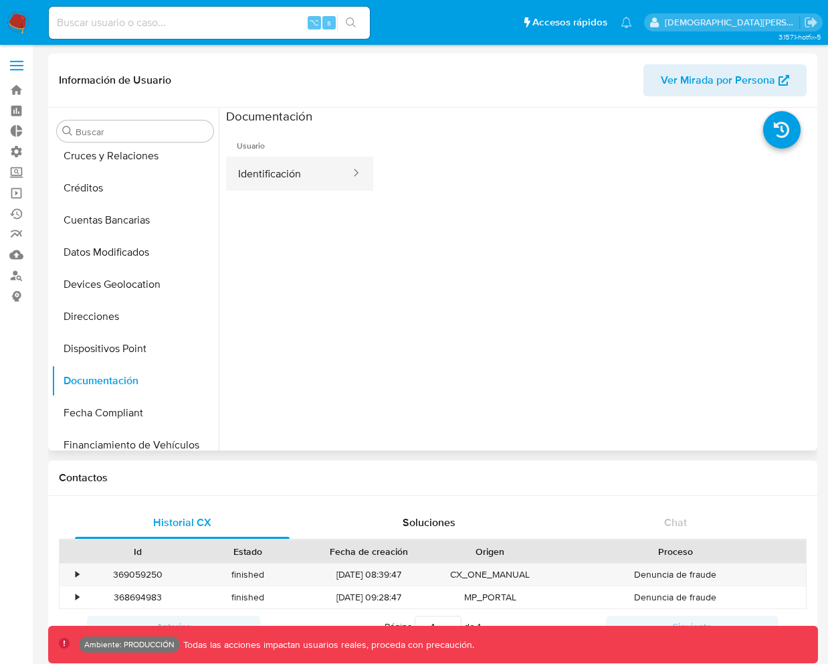
click at [292, 179] on button "Identificación" at bounding box center [289, 174] width 126 height 34
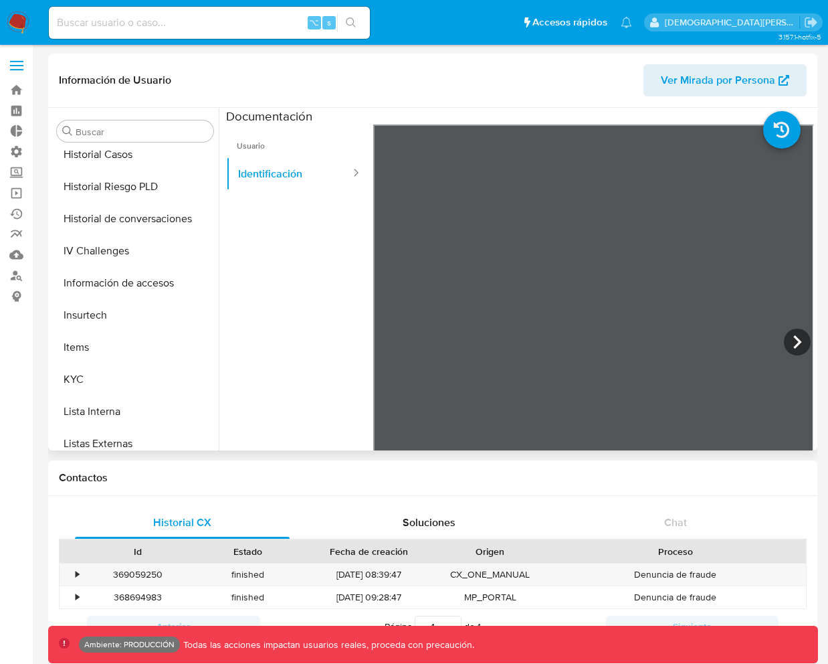
scroll to position [459, 0]
click at [130, 257] on button "IV Challenges" at bounding box center [130, 250] width 157 height 32
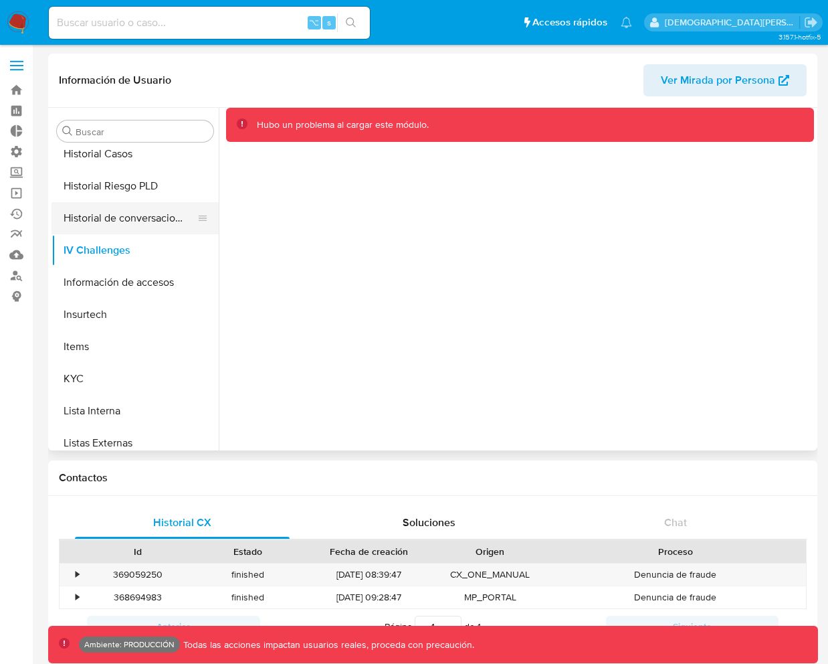
click at [117, 223] on button "Historial de conversaciones" at bounding box center [130, 218] width 157 height 32
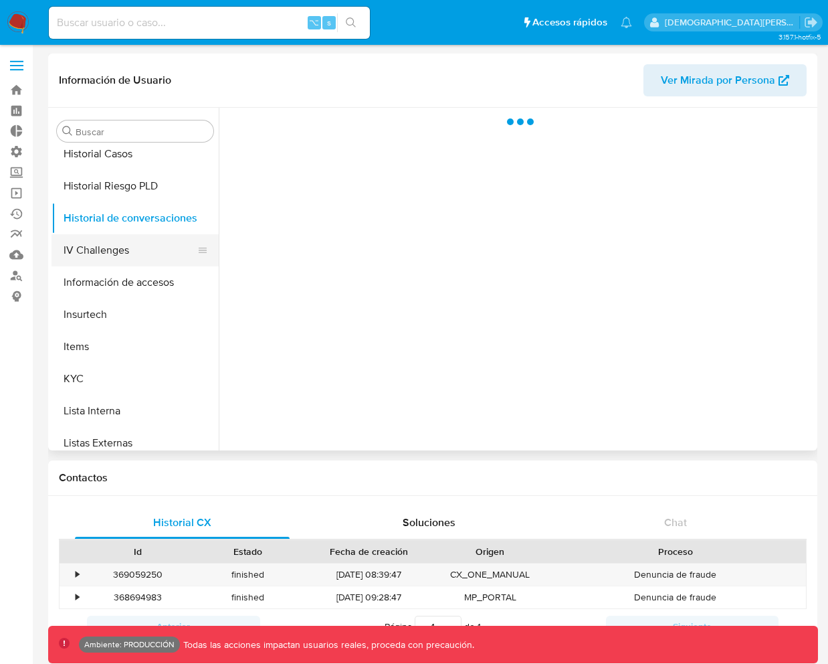
click at [126, 253] on button "IV Challenges" at bounding box center [130, 250] width 157 height 32
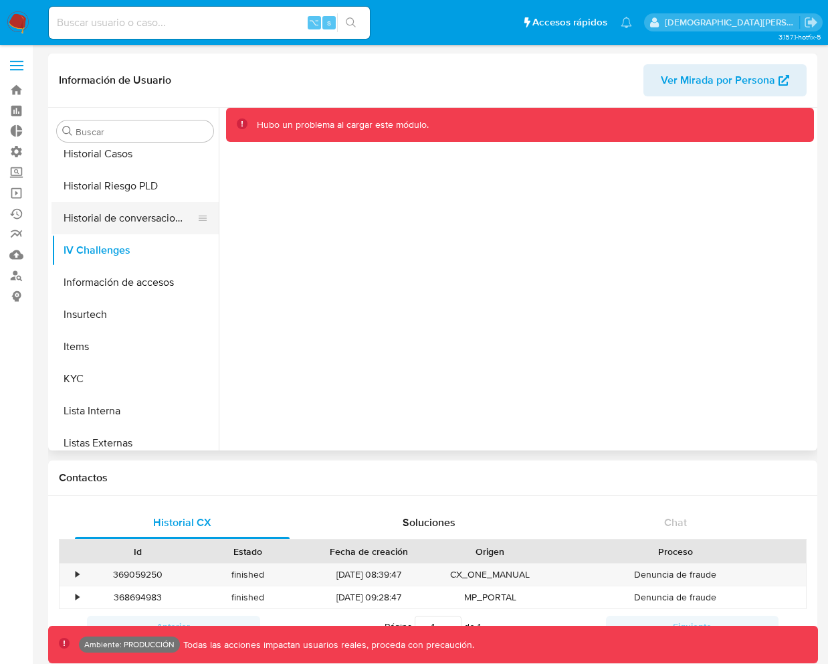
click at [131, 218] on button "Historial de conversaciones" at bounding box center [130, 218] width 157 height 32
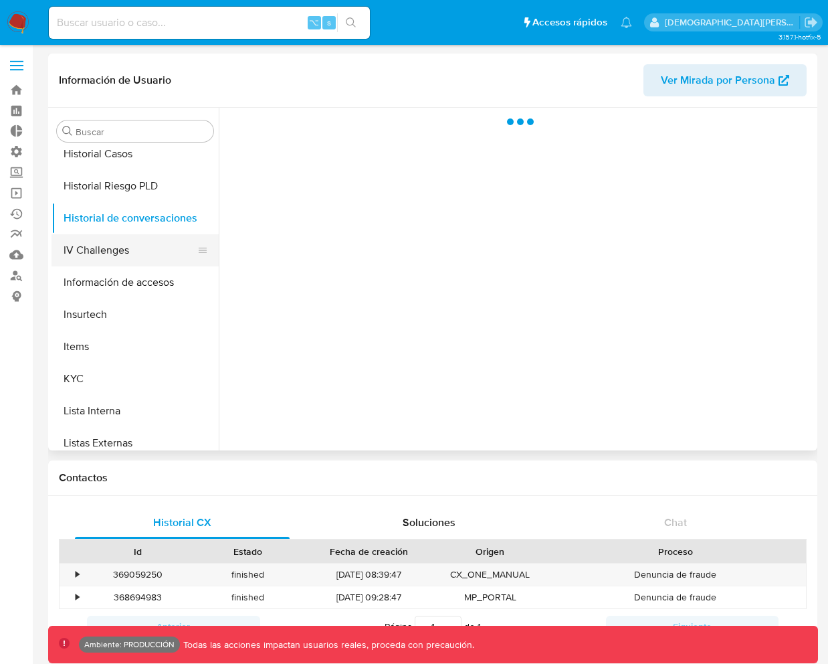
click at [131, 237] on button "IV Challenges" at bounding box center [130, 250] width 157 height 32
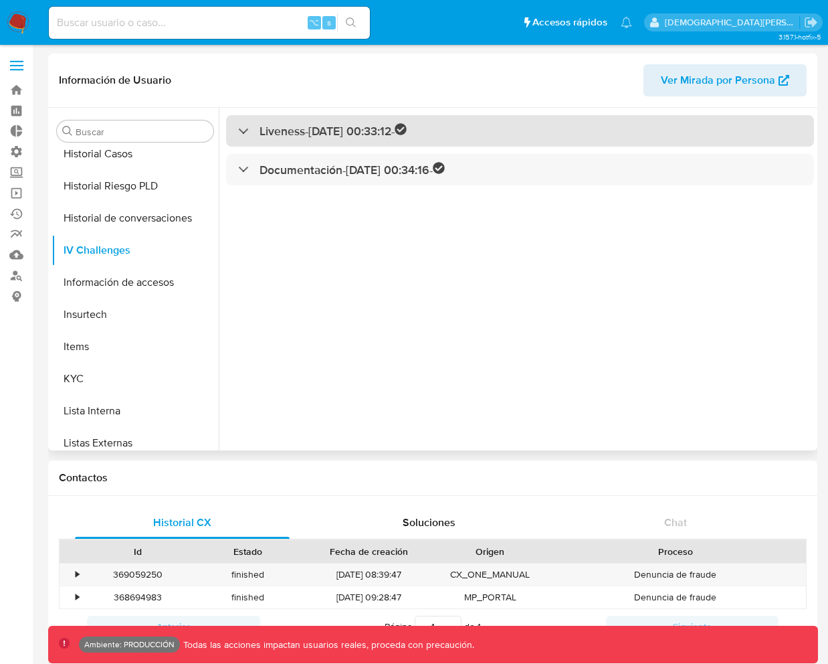
click at [474, 129] on div "Liveness - [DATE] 00:33:12 -" at bounding box center [520, 130] width 588 height 31
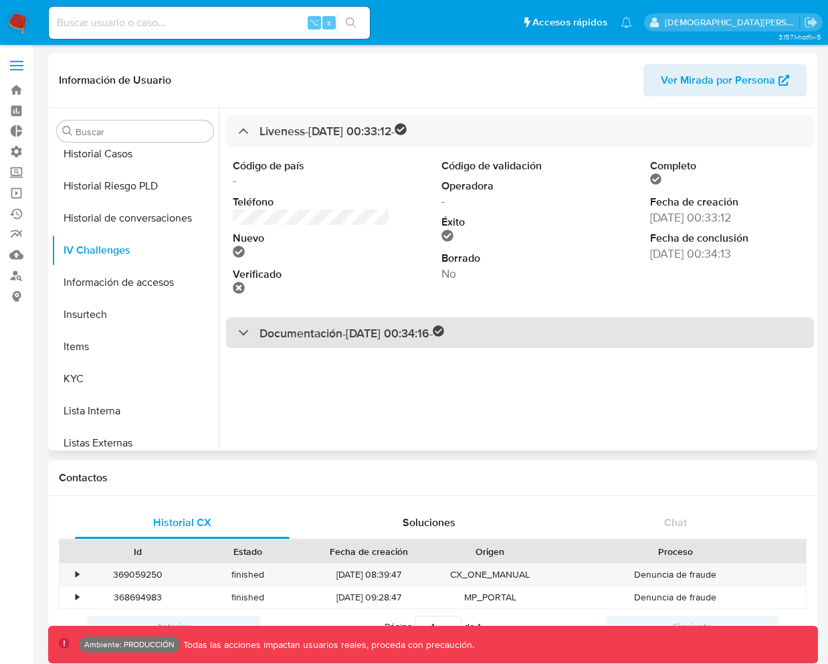
click at [423, 331] on h3 "Documentación - [DATE] 00:34:16 -" at bounding box center [352, 332] width 185 height 15
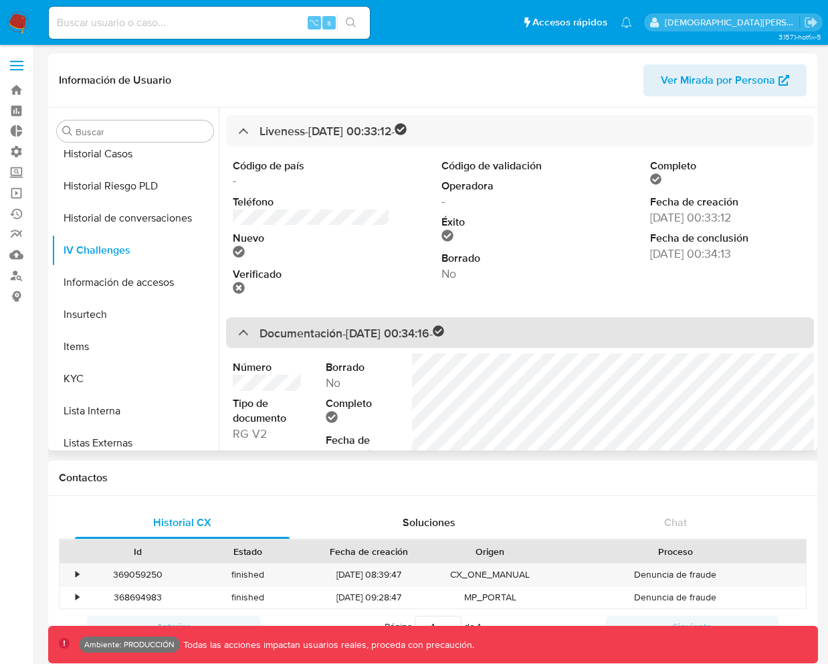
scroll to position [90, 0]
